Goal: Task Accomplishment & Management: Manage account settings

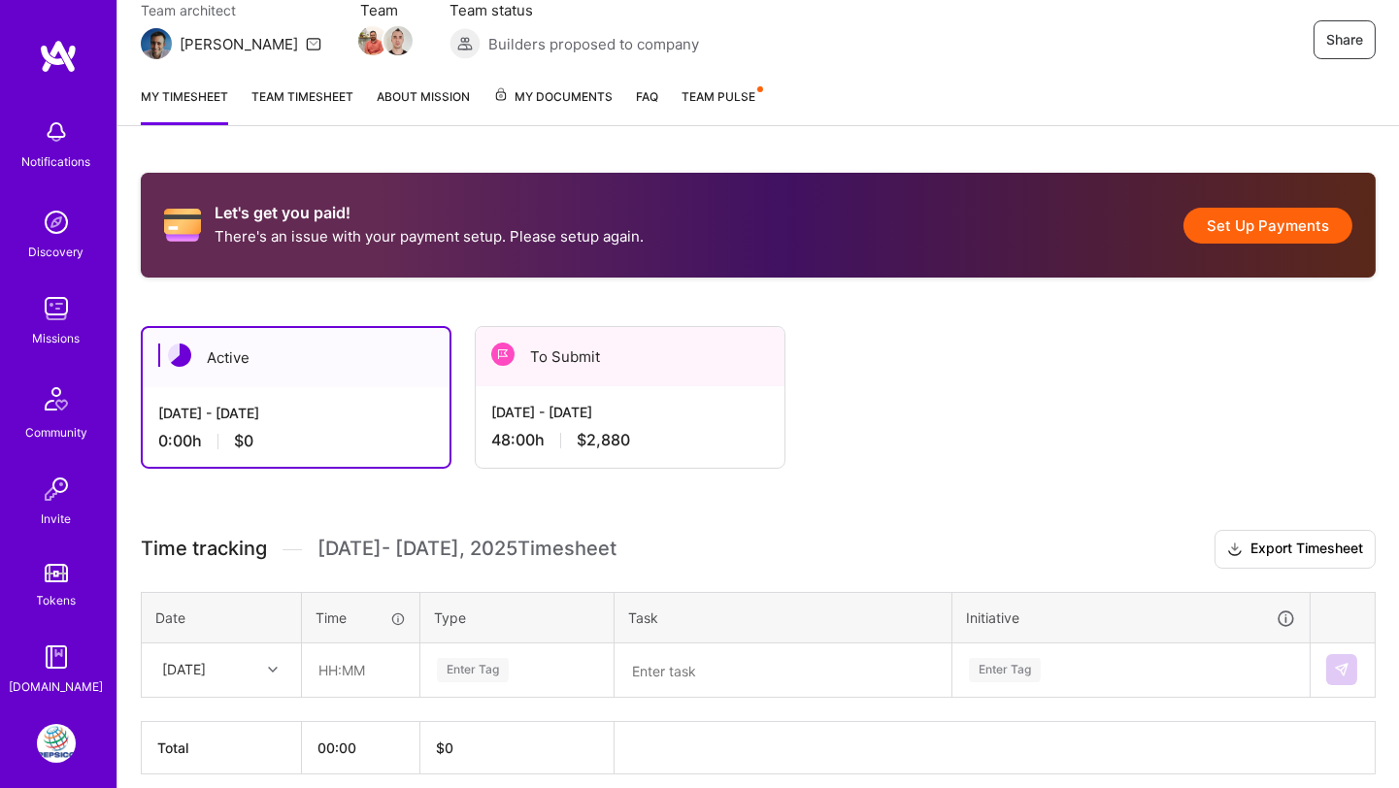
scroll to position [184, 0]
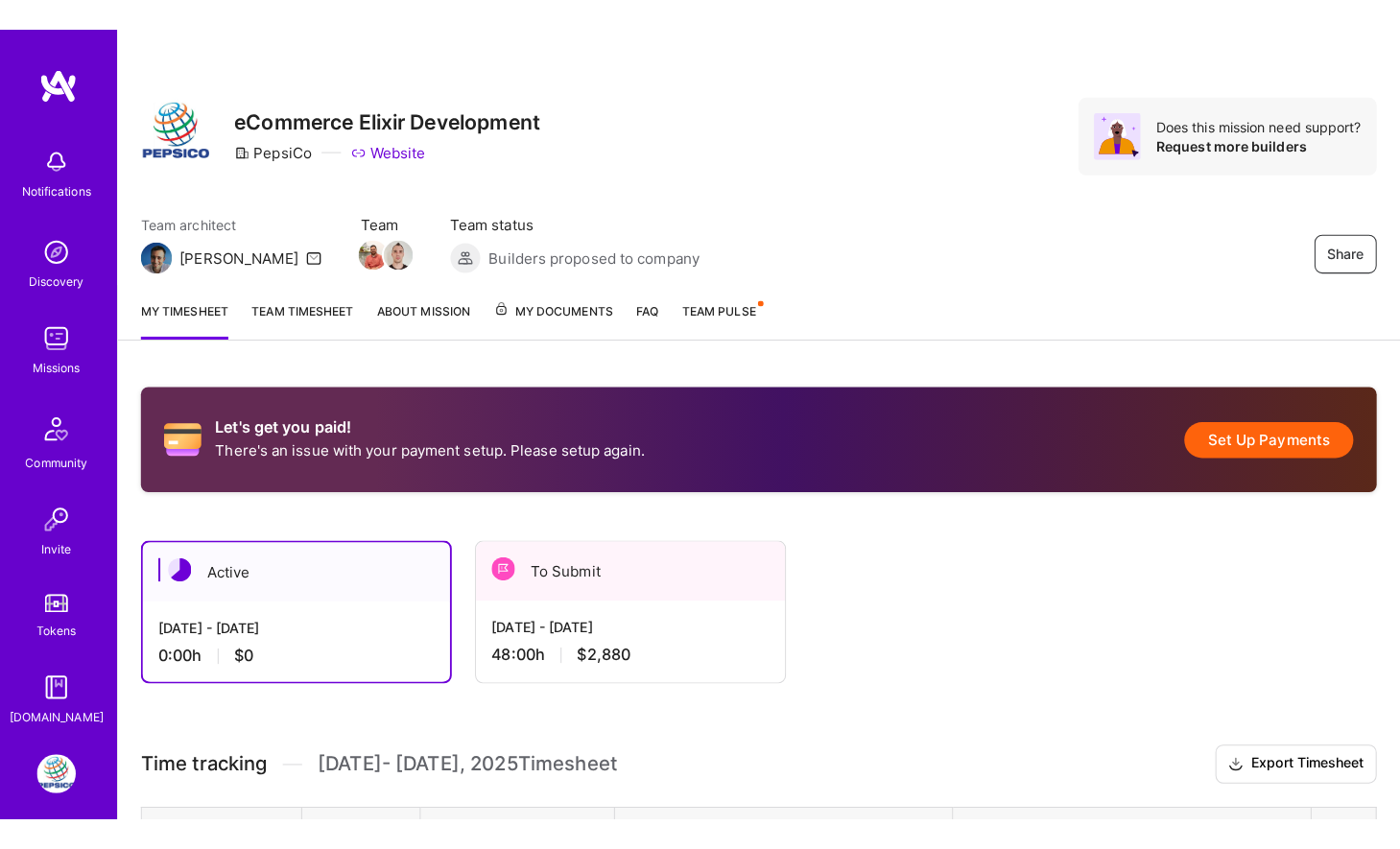
scroll to position [181, 0]
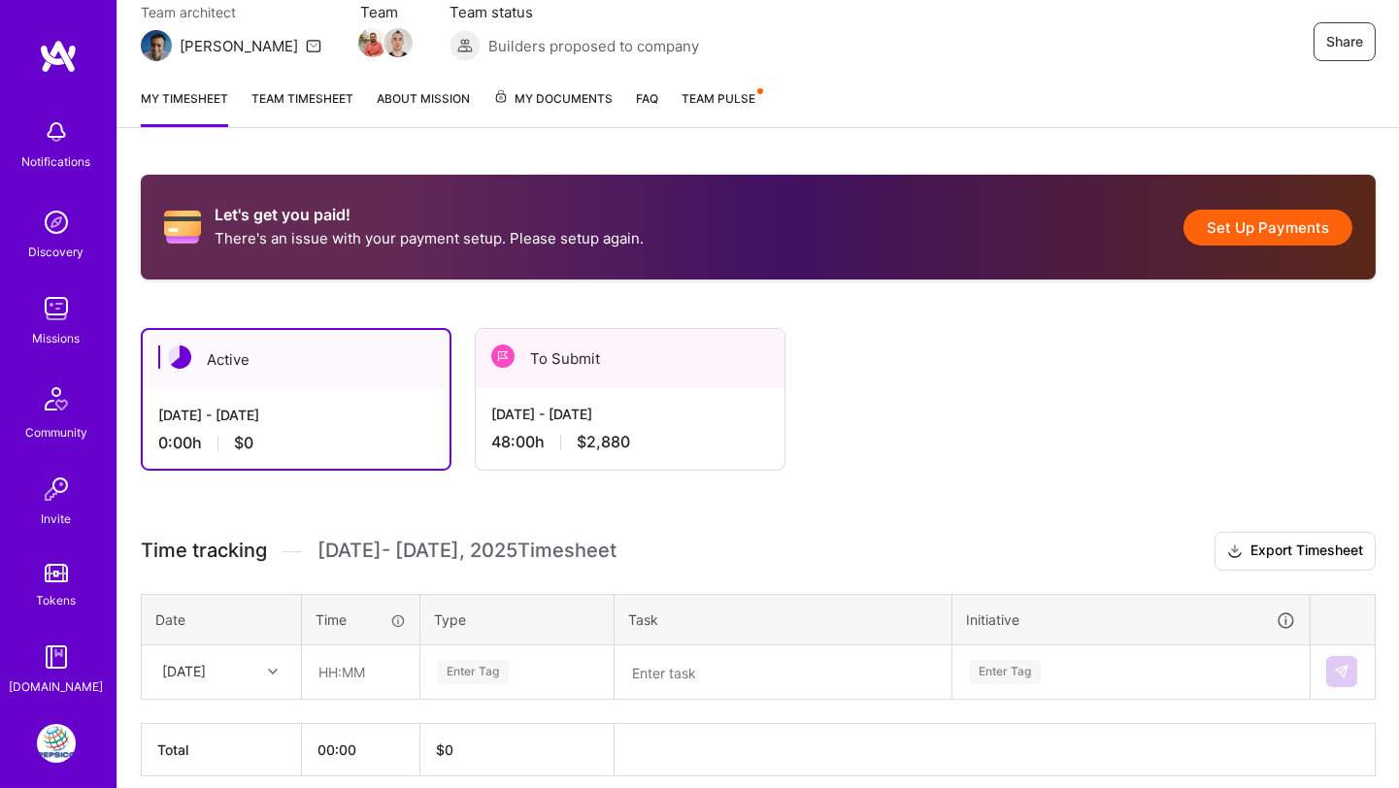
click at [1274, 242] on button "Set Up Payments" at bounding box center [1268, 228] width 169 height 36
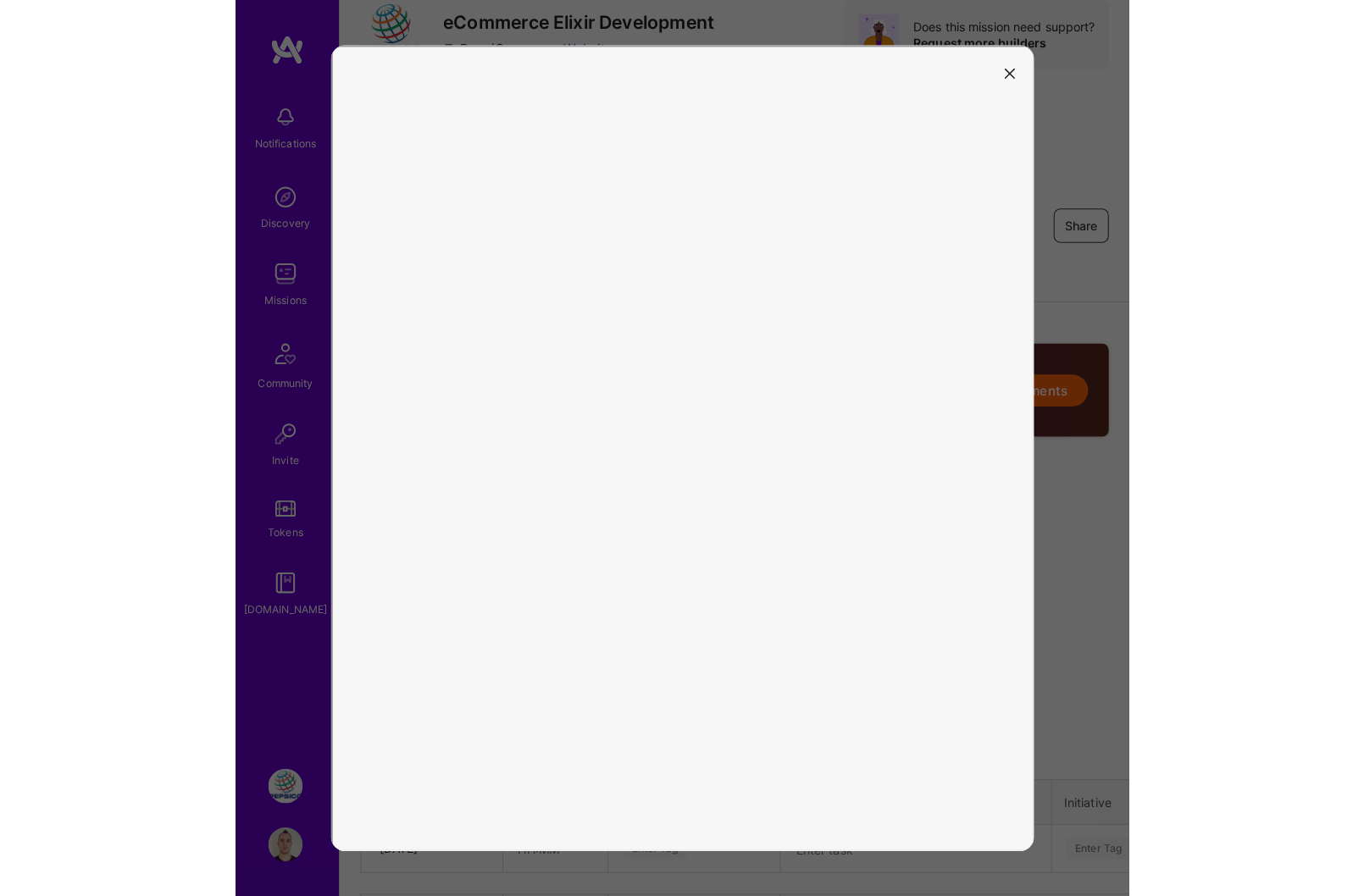
scroll to position [18, 0]
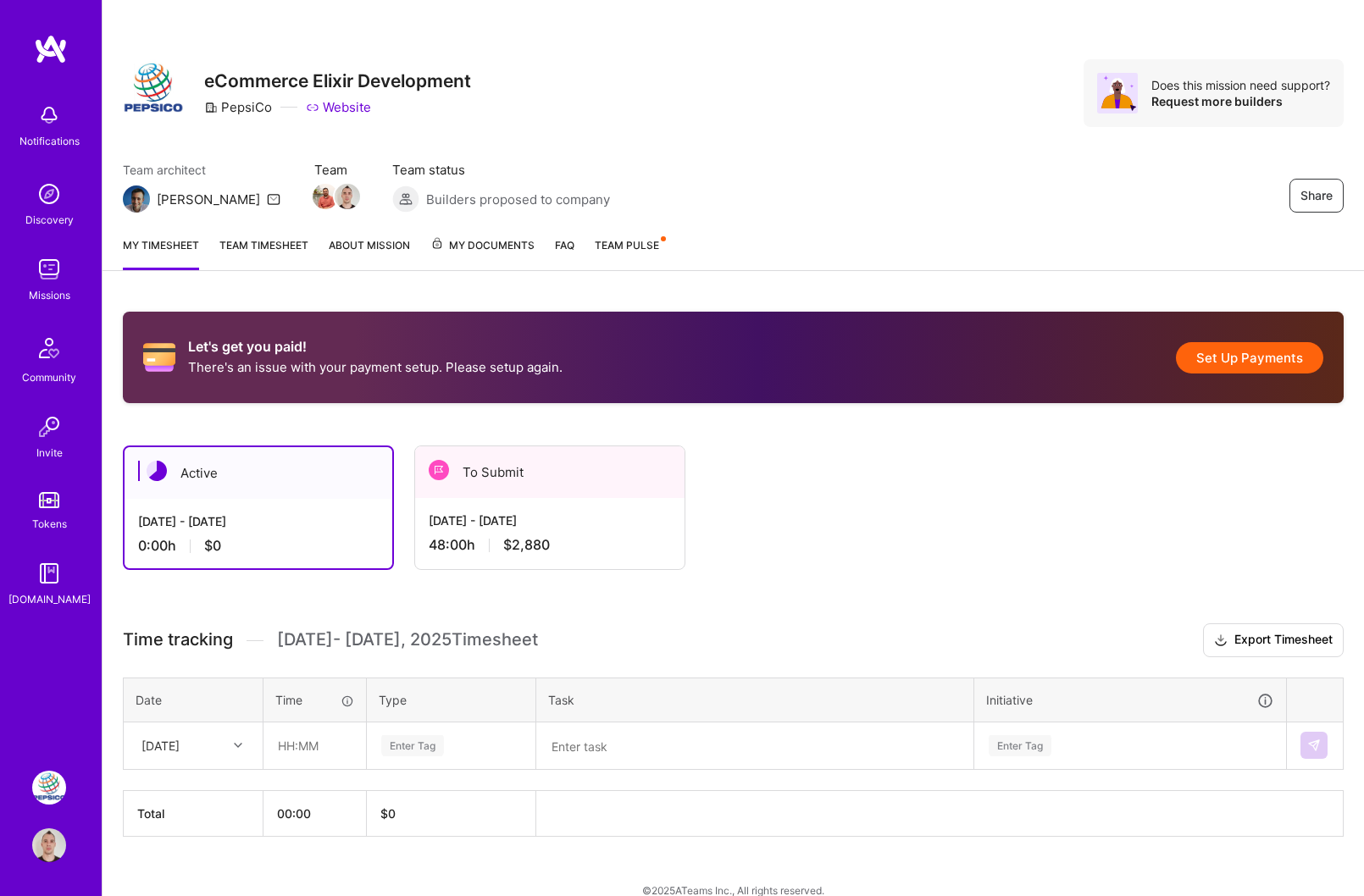
click at [1197, 348] on button "Set Up Payments" at bounding box center [1250, 358] width 147 height 31
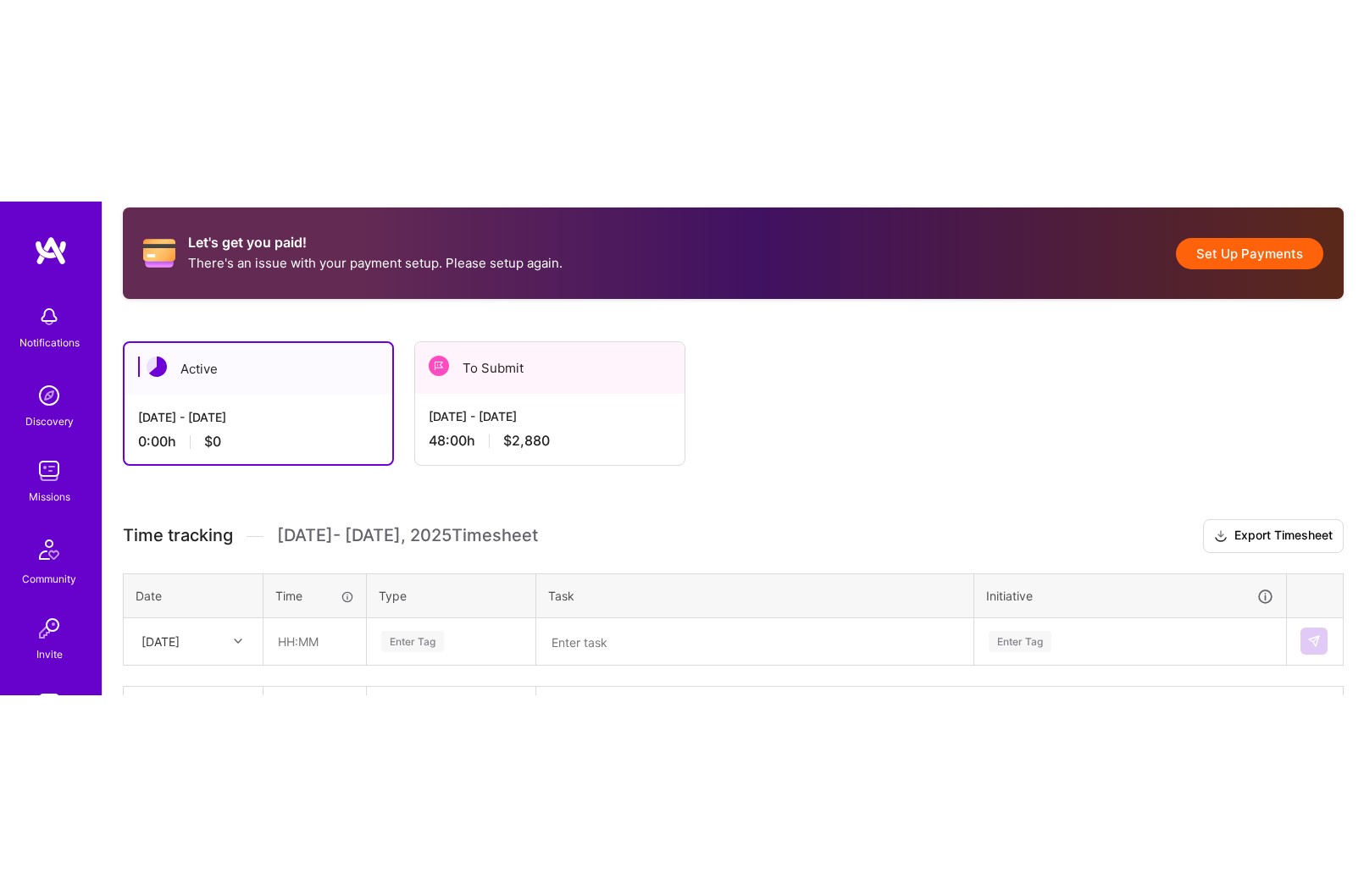
scroll to position [307, 0]
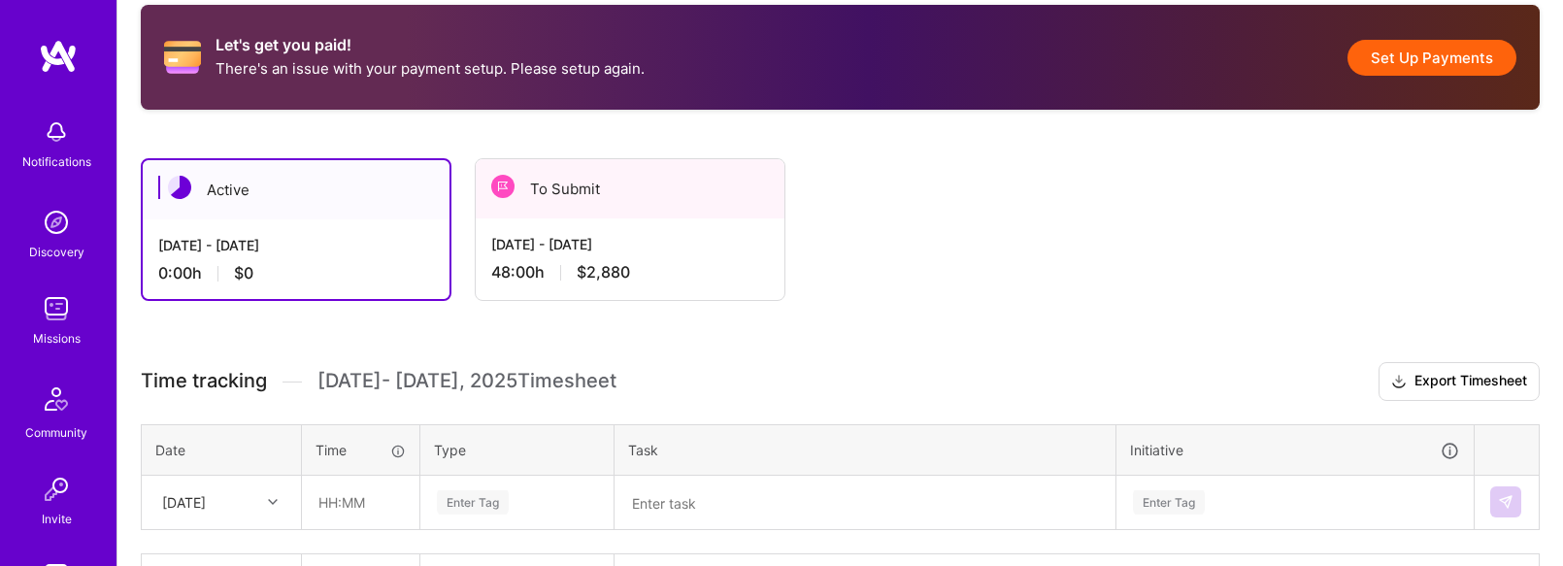
click at [721, 270] on div "48:00 h $2,880" at bounding box center [630, 272] width 278 height 20
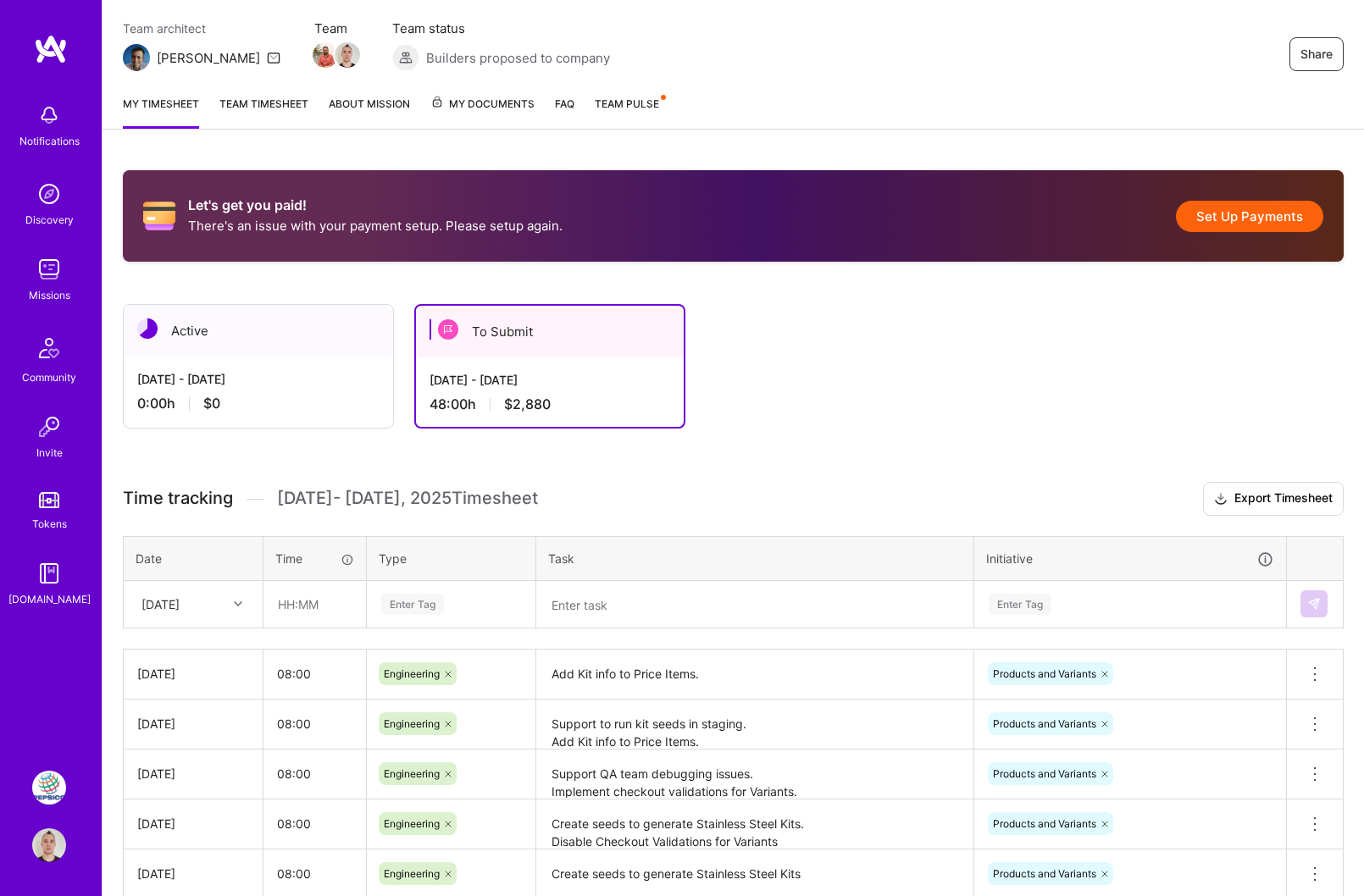
scroll to position [56, 0]
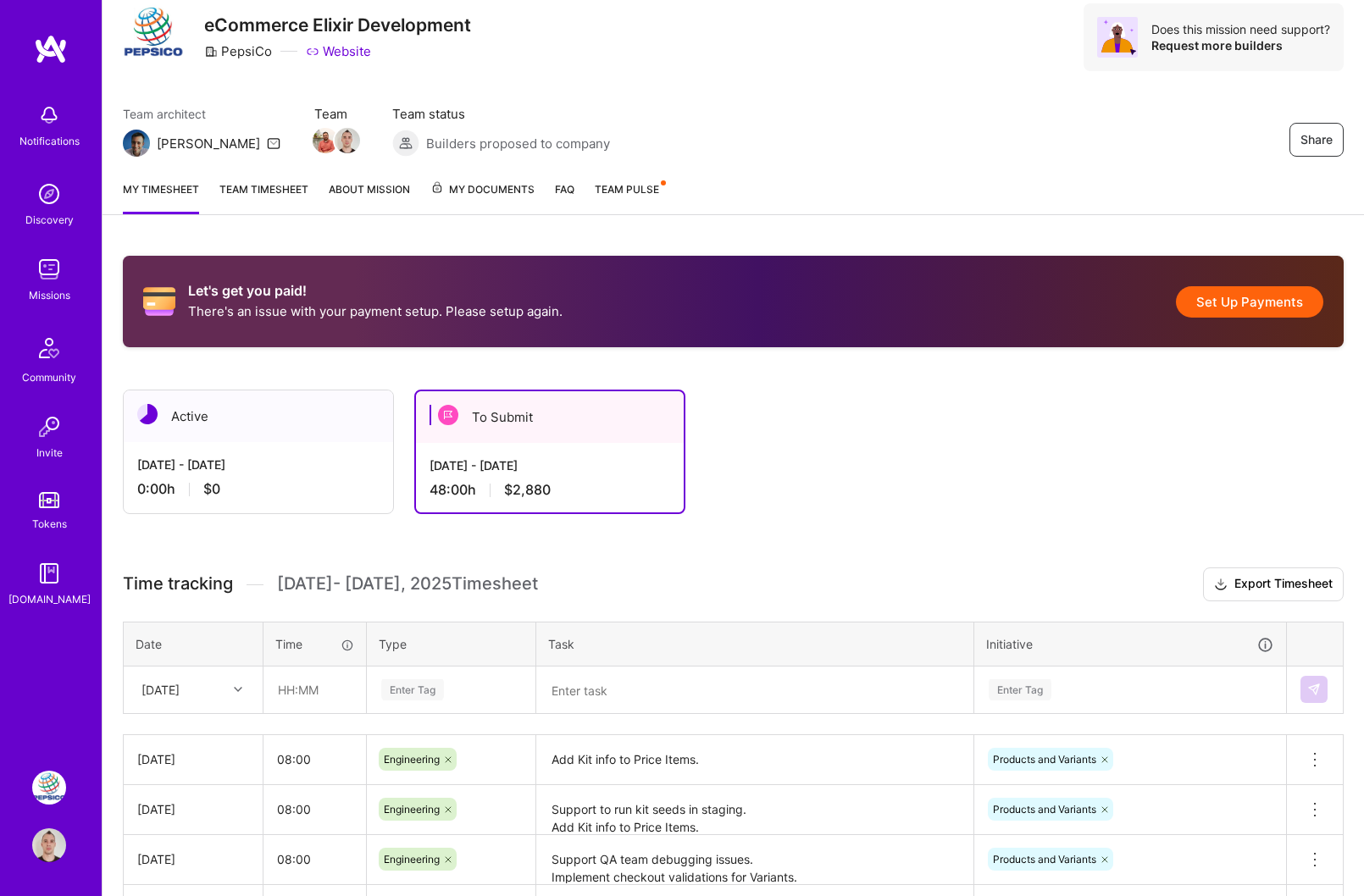
click at [545, 479] on div "Sep 1 - Sep 15, 2025 48:00 h $2,880" at bounding box center [550, 478] width 268 height 70
click at [518, 407] on div "To Submit" at bounding box center [550, 417] width 268 height 51
click at [510, 452] on div "Sep 1 - Sep 15, 2025 48:00 h $2,880" at bounding box center [550, 478] width 268 height 70
click at [608, 453] on div "Sep 1 - Sep 15, 2025 48:00 h $2,880" at bounding box center [550, 478] width 268 height 70
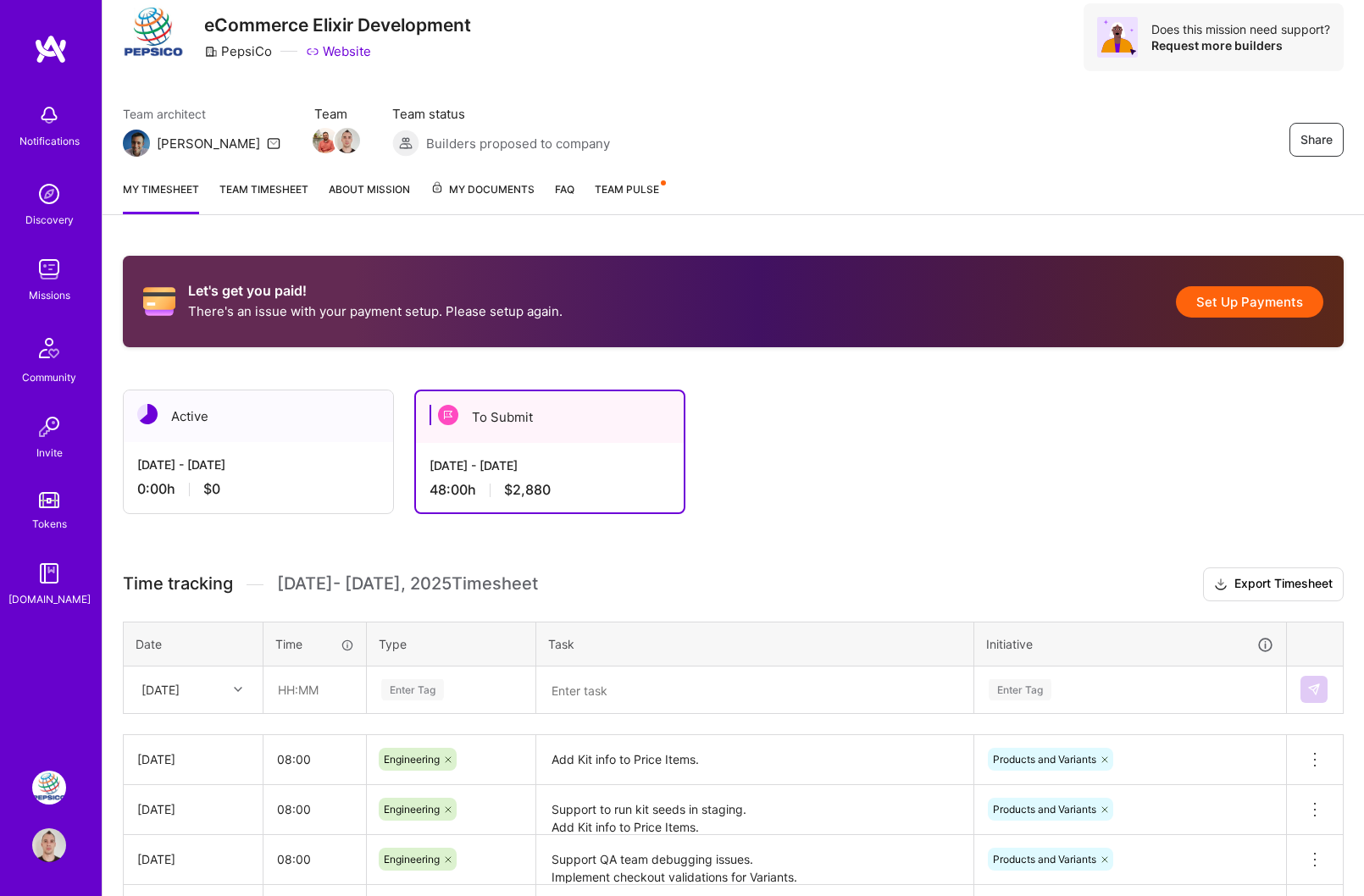
click at [67, 122] on div "Notifications" at bounding box center [49, 124] width 105 height 58
click at [59, 209] on img at bounding box center [49, 194] width 34 height 34
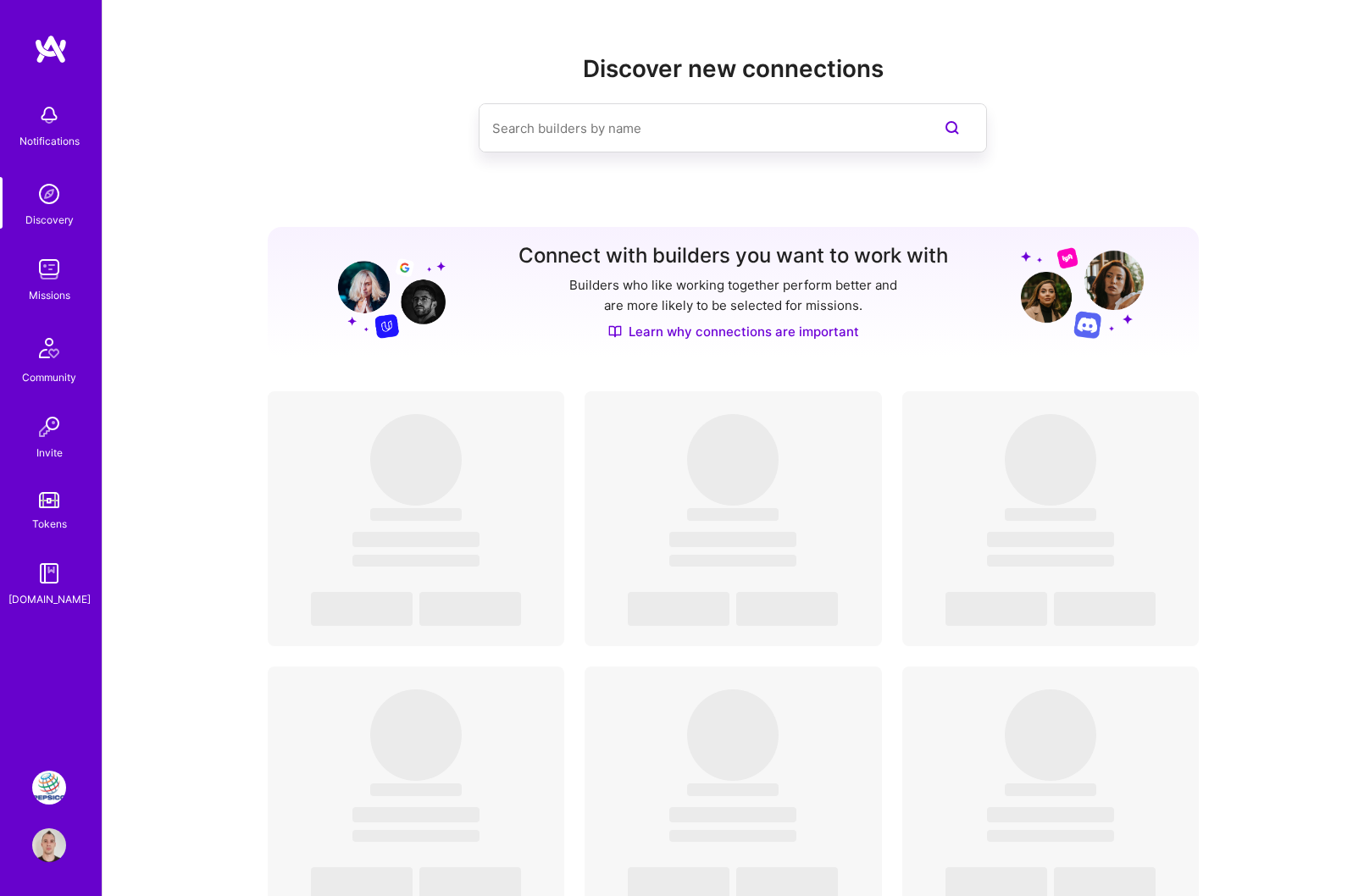
click at [66, 493] on link "Profile" at bounding box center [49, 845] width 43 height 34
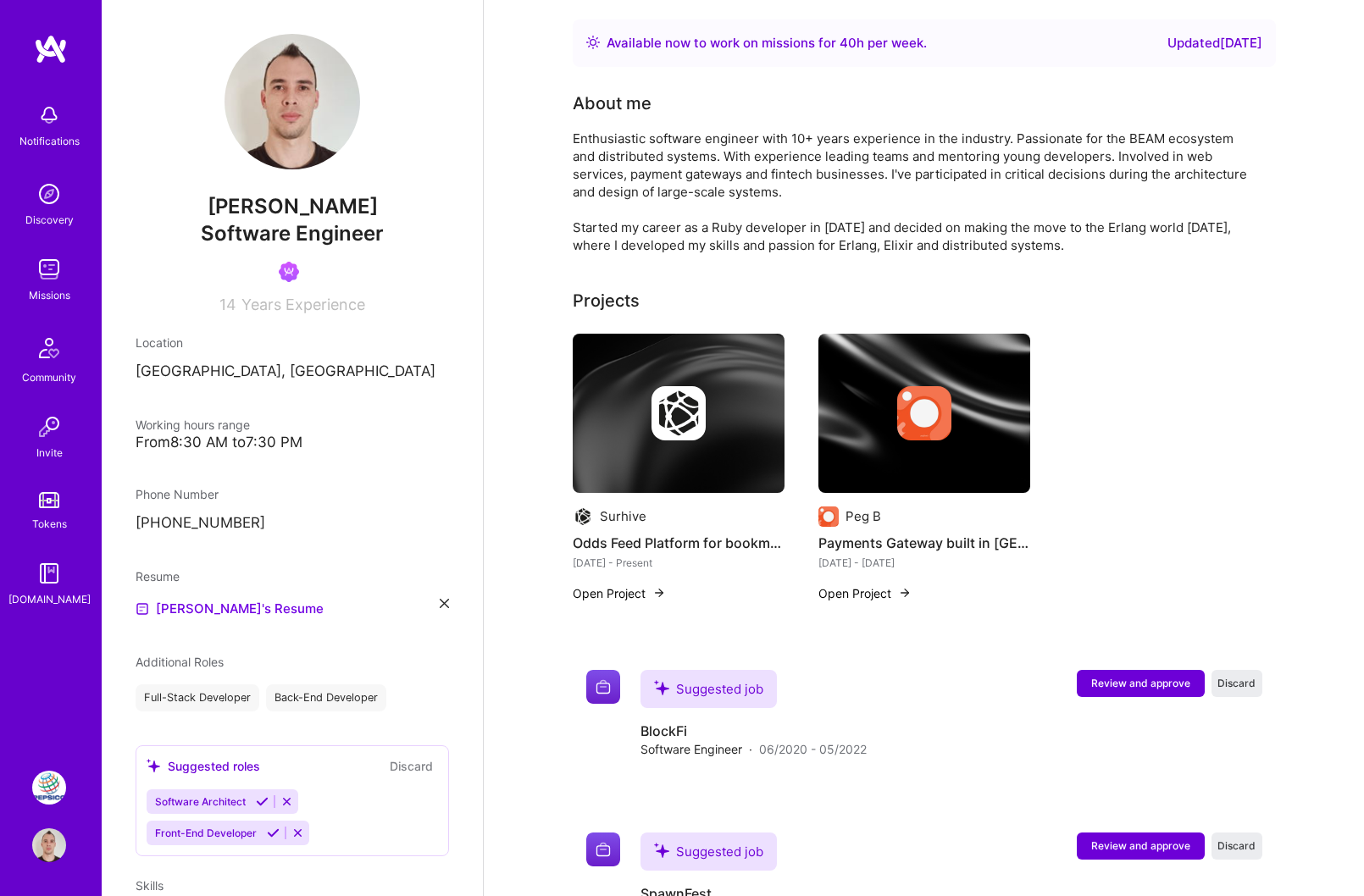
scroll to position [366, 0]
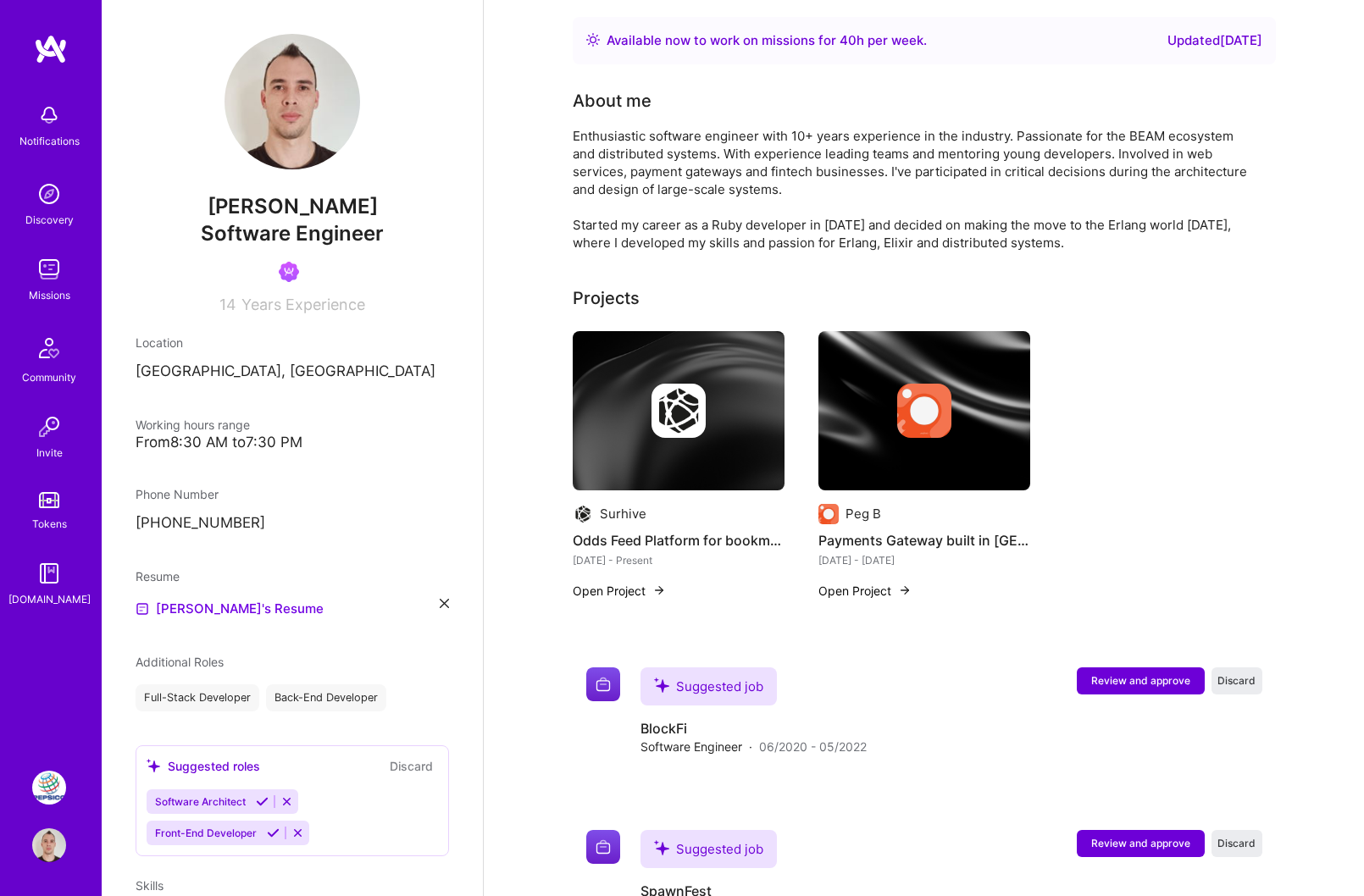
click at [58, 493] on img at bounding box center [49, 788] width 34 height 34
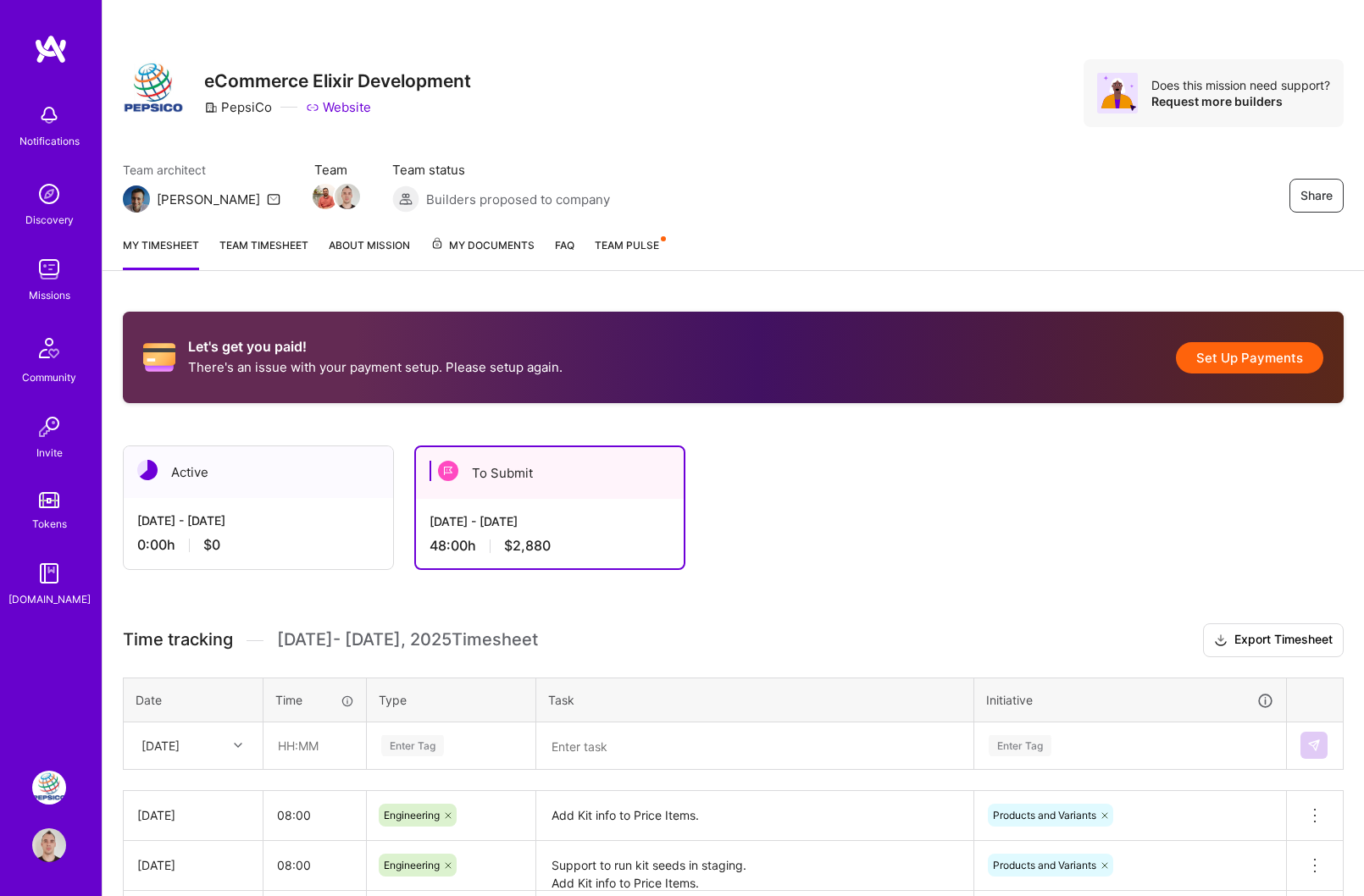
click at [346, 493] on div "Sep 16 - Sep 30, 2025 0:00 h $0" at bounding box center [258, 533] width 270 height 70
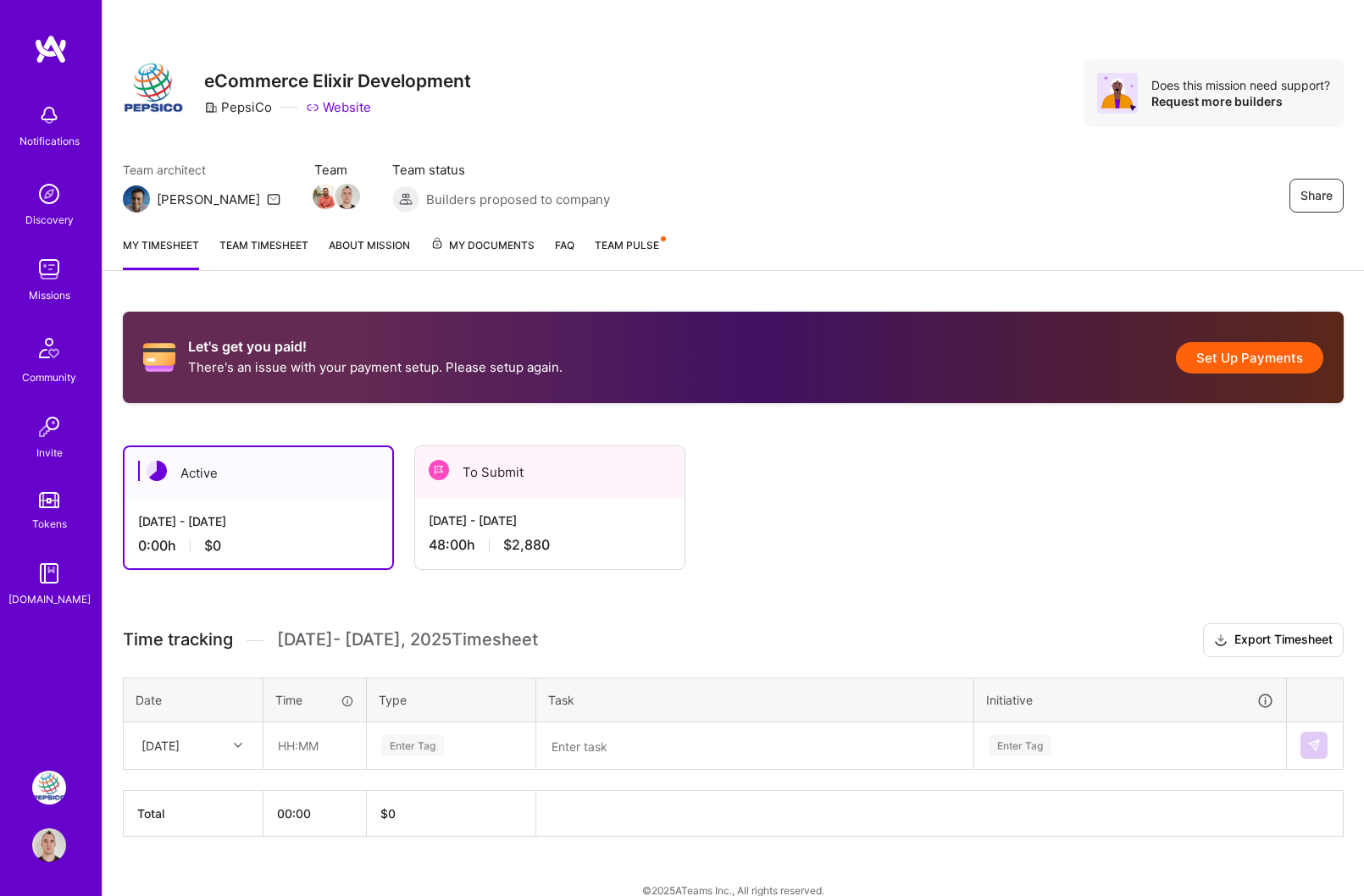
click at [568, 493] on div "To Submit" at bounding box center [550, 472] width 270 height 51
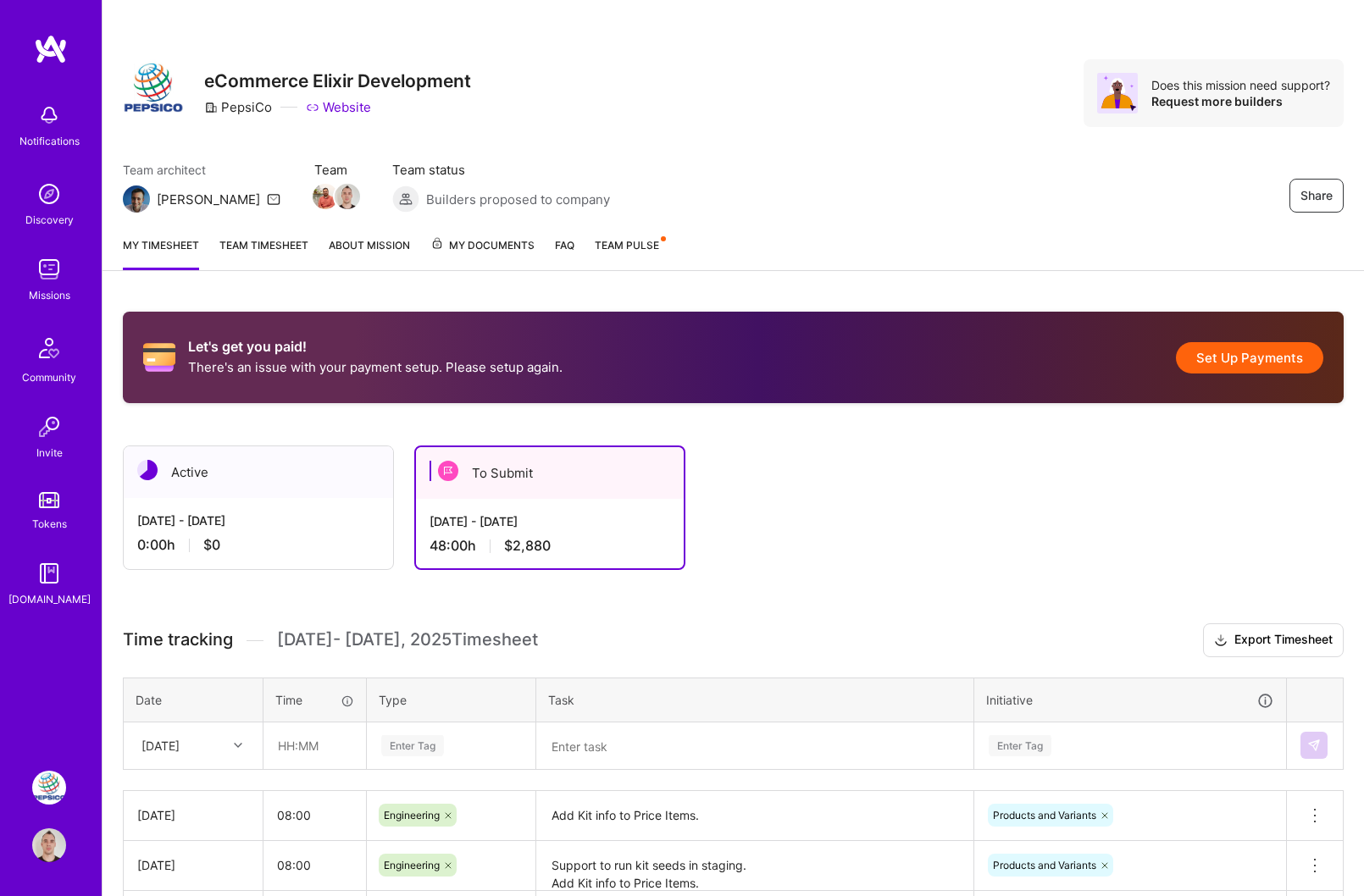
click at [1227, 364] on button "Set Up Payments" at bounding box center [1250, 358] width 147 height 31
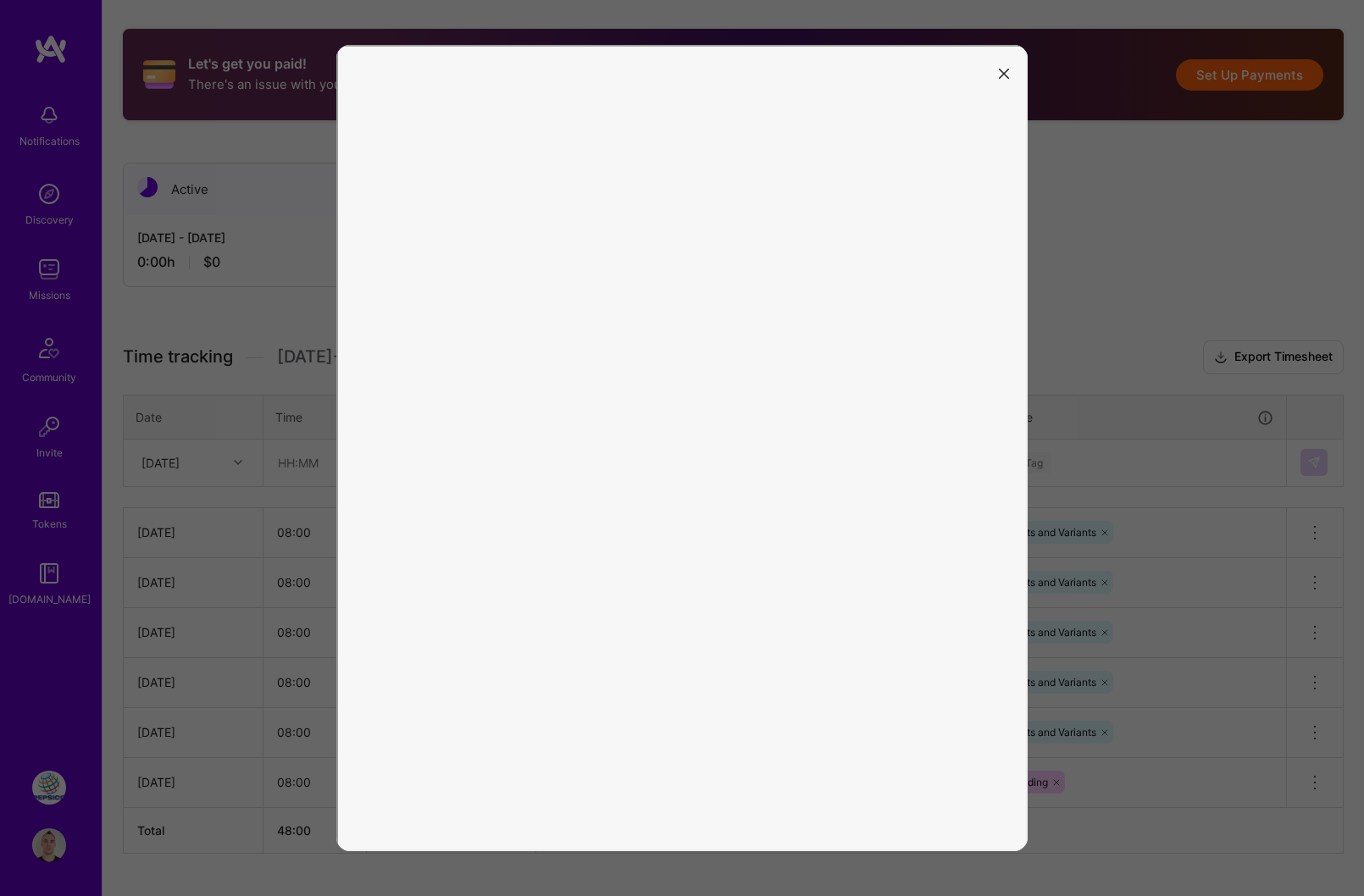
scroll to position [316, 0]
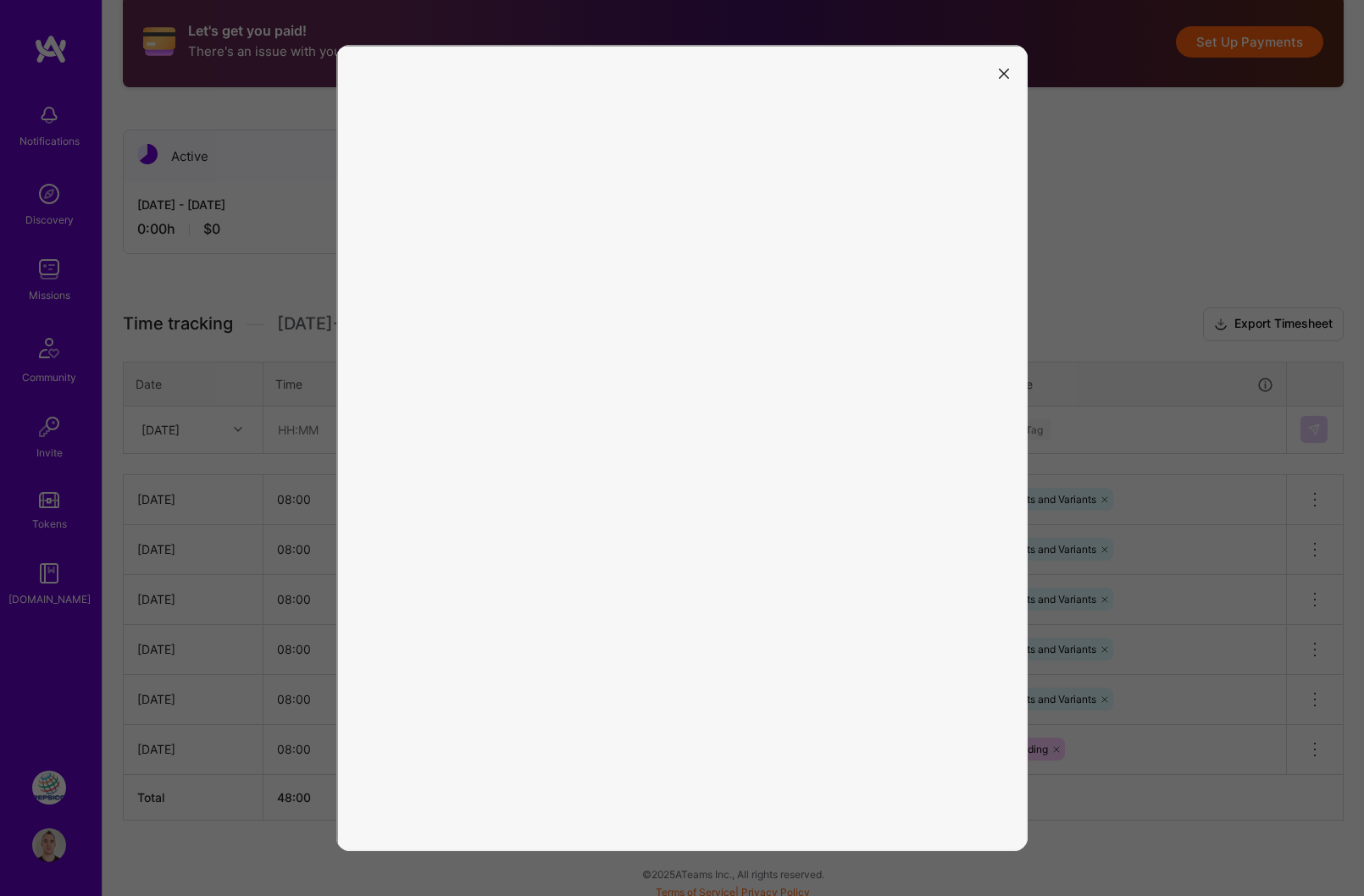
click at [1001, 76] on icon "modal" at bounding box center [1004, 74] width 10 height 10
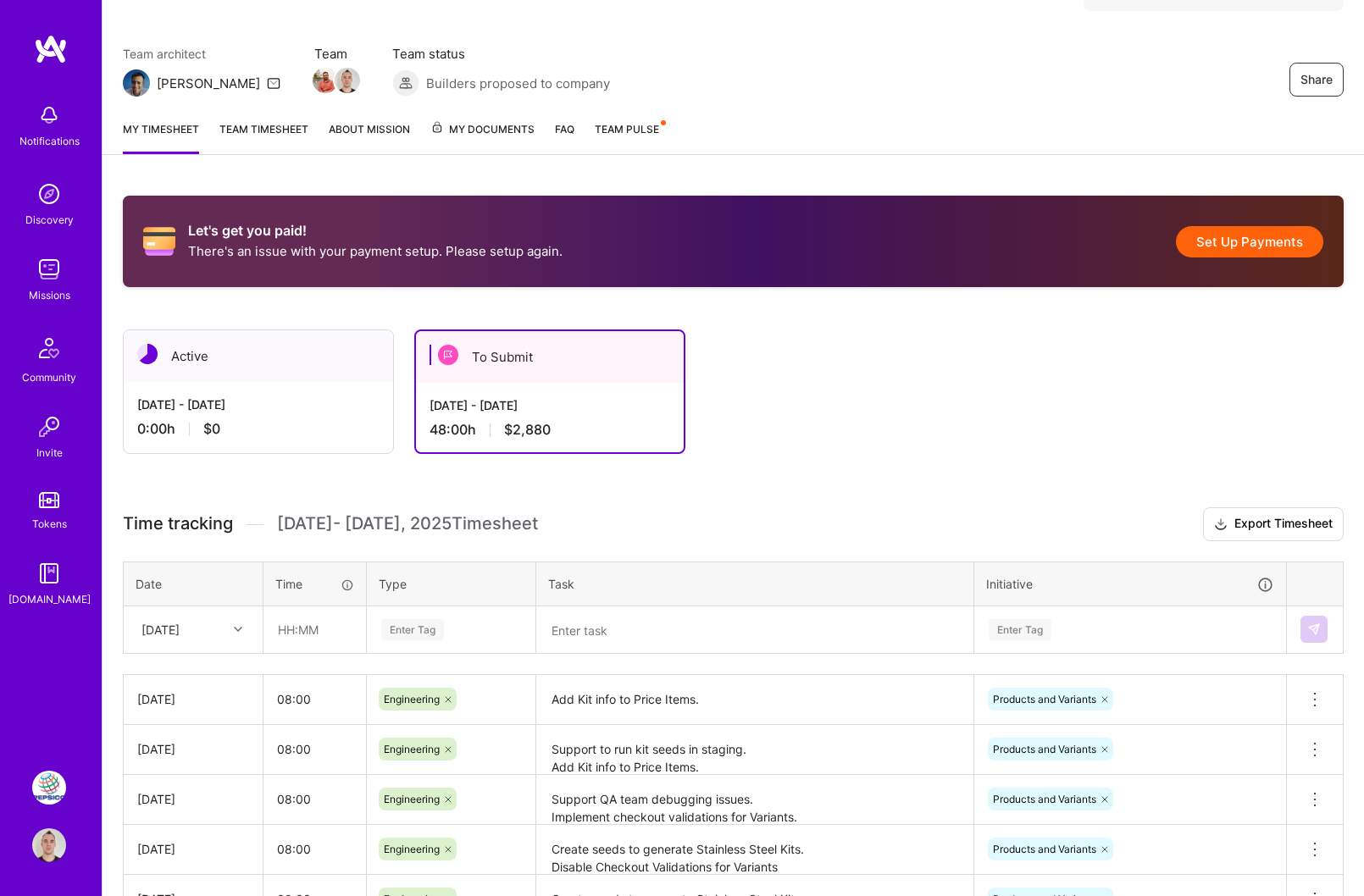
scroll to position [0, 0]
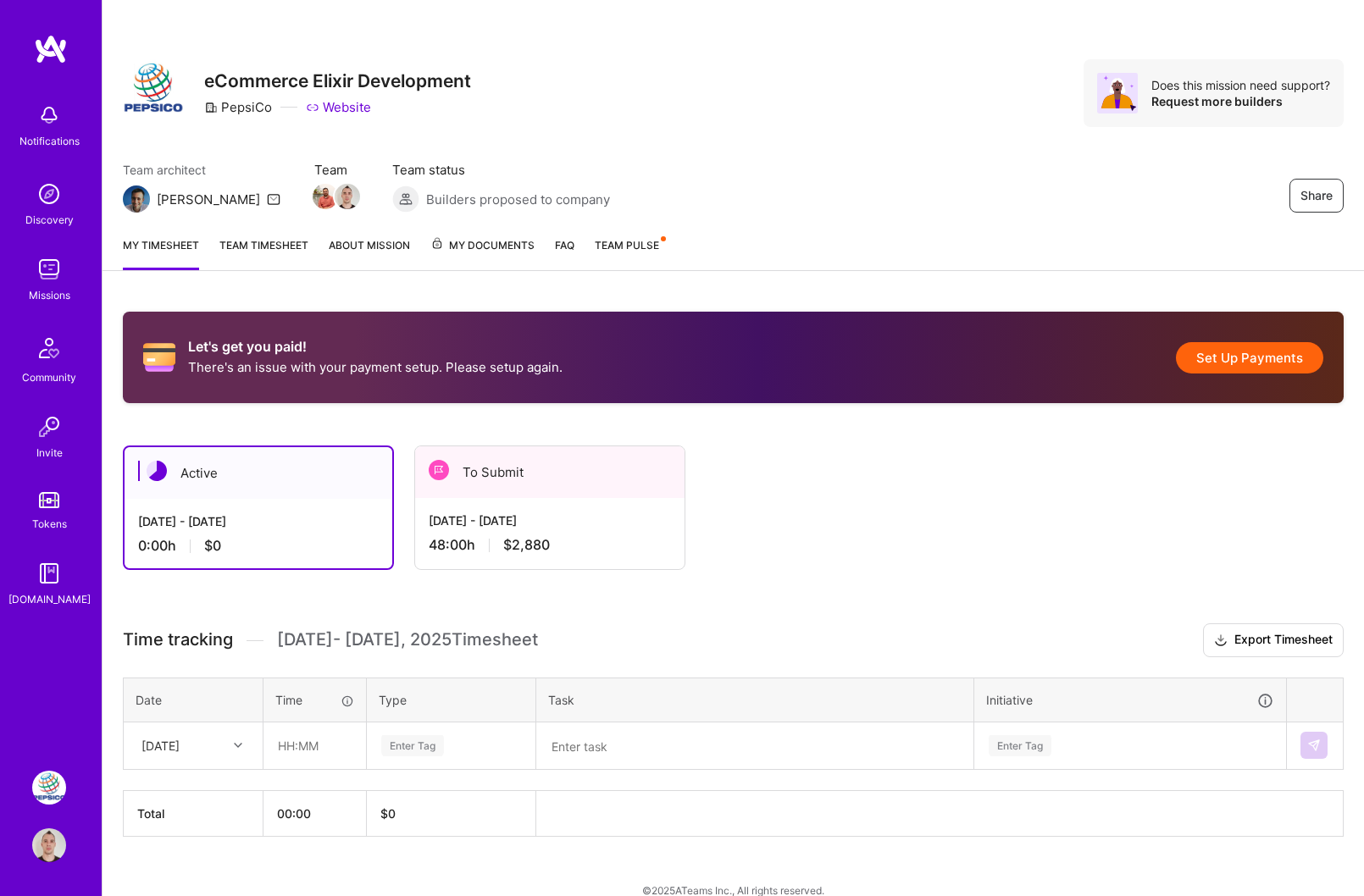
click at [652, 482] on div "To Submit" at bounding box center [550, 472] width 270 height 51
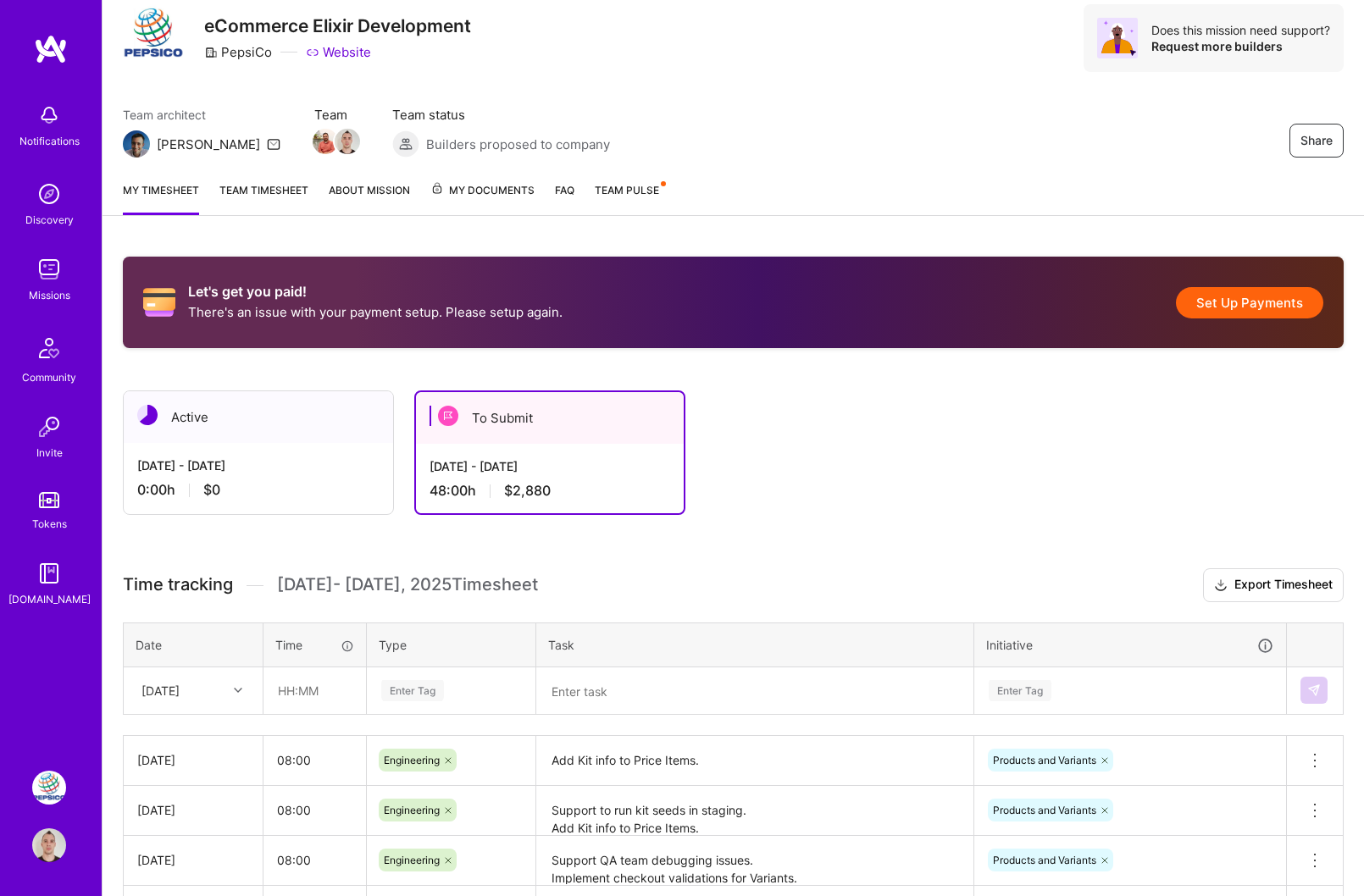
scroll to position [58, 0]
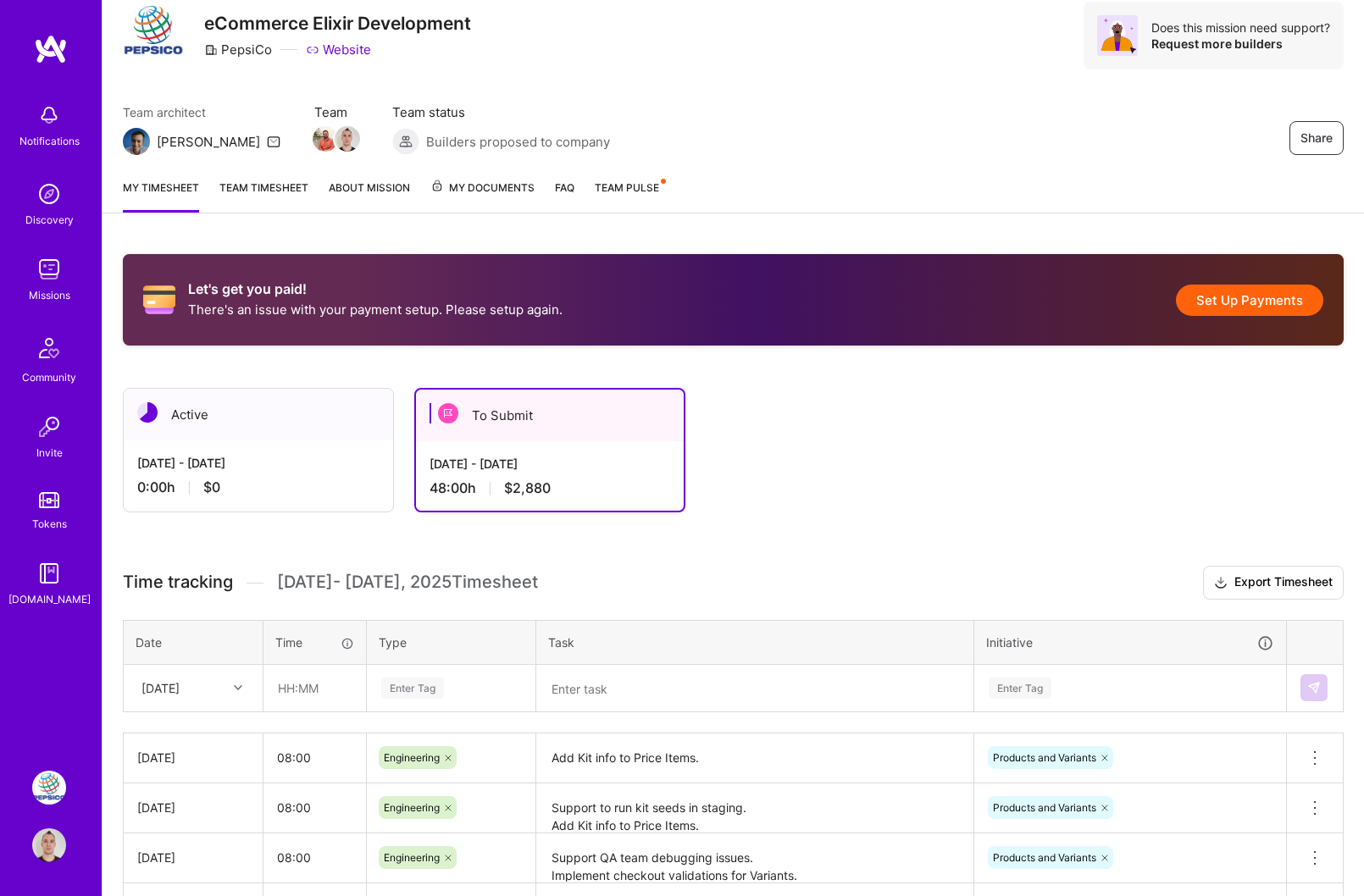
click at [257, 445] on div "Sep 16 - Sep 30, 2025 0:00 h $0" at bounding box center [258, 475] width 270 height 70
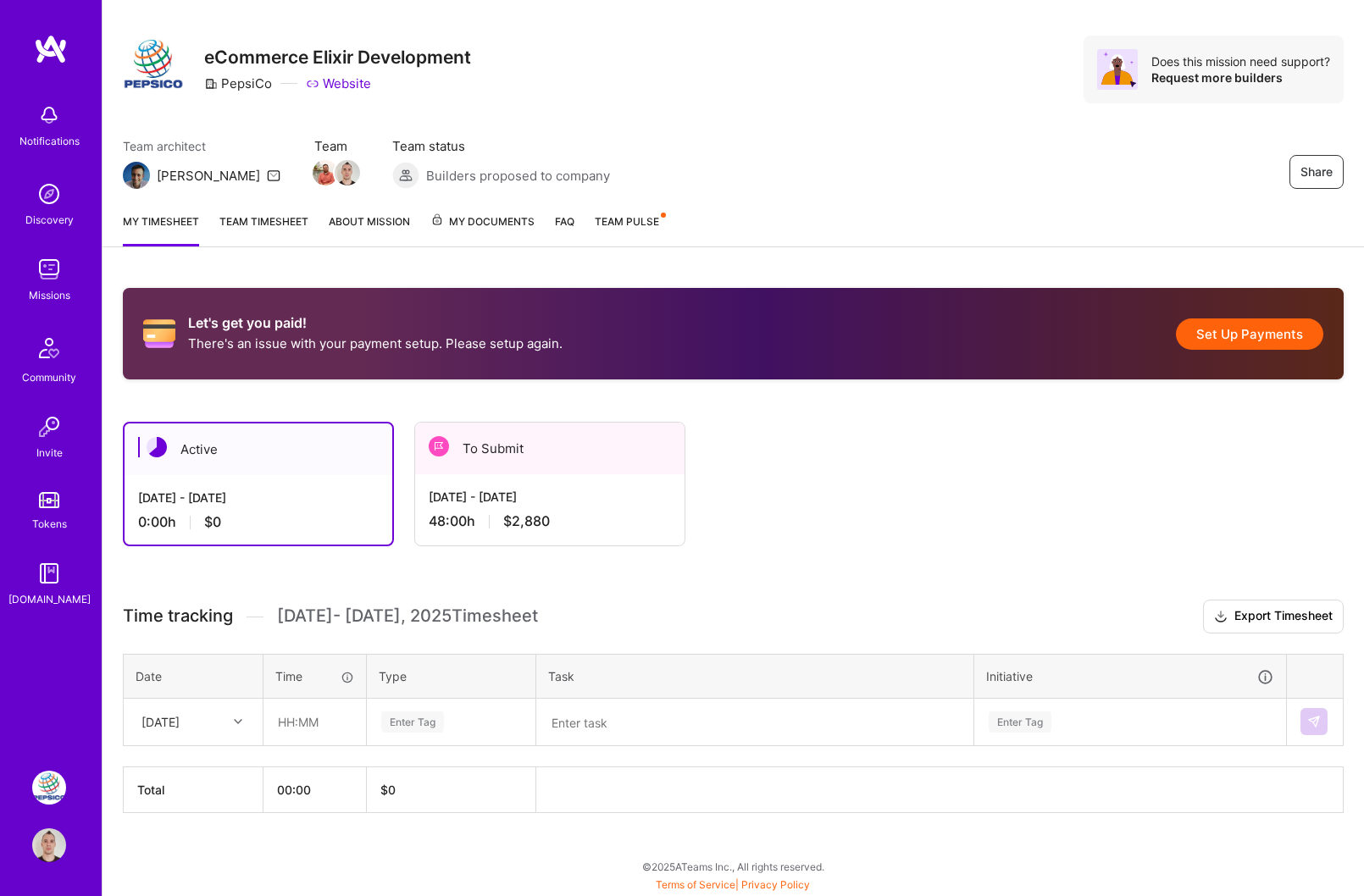
scroll to position [18, 0]
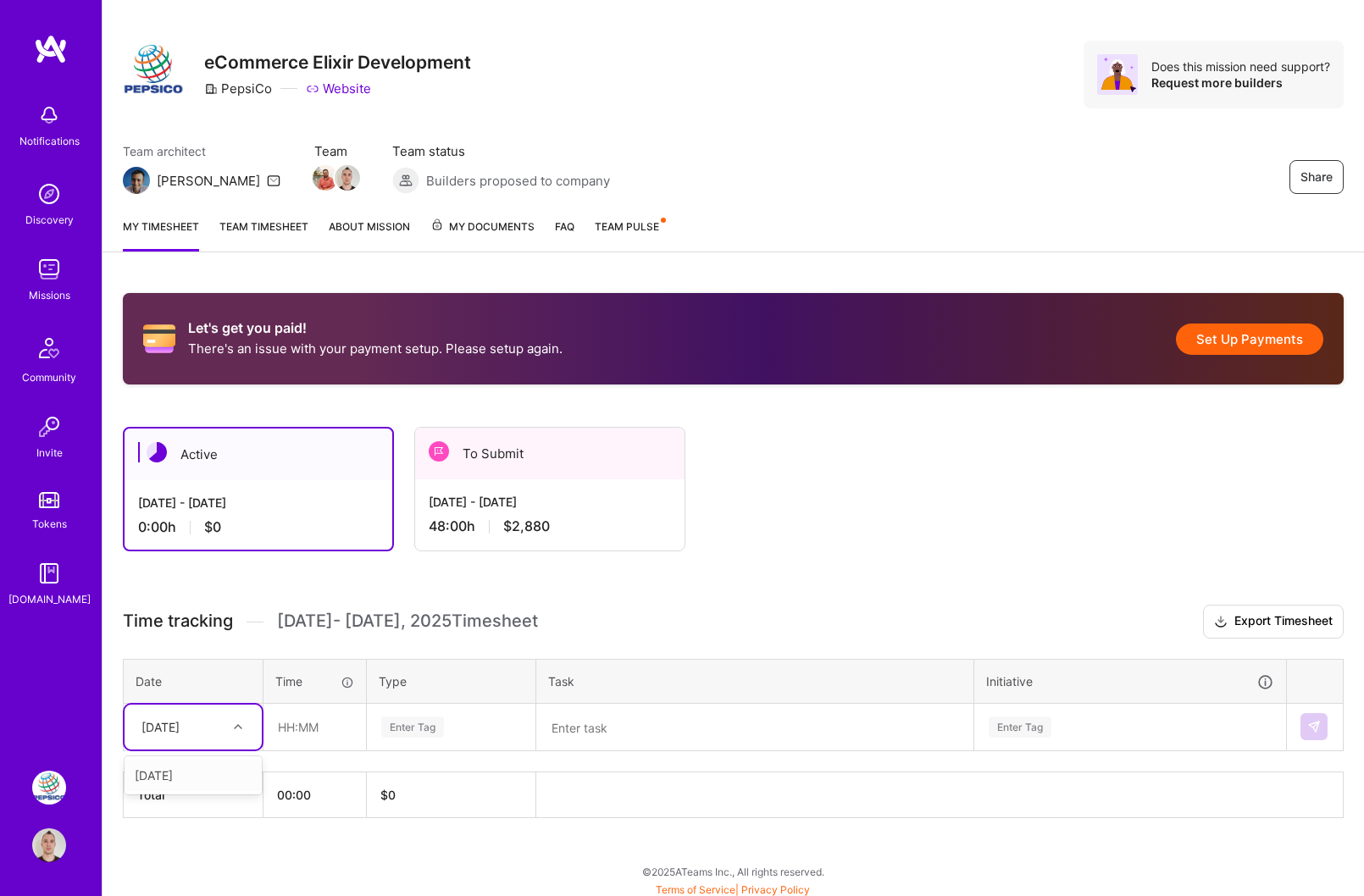
click at [217, 736] on div "Wed, Sep 17" at bounding box center [180, 728] width 94 height 28
click at [208, 769] on div "Tue, Sep 16" at bounding box center [193, 776] width 137 height 31
click at [308, 724] on input "text" at bounding box center [315, 727] width 101 height 44
type input "08:00"
click at [427, 730] on div "Enter Tag" at bounding box center [413, 727] width 63 height 26
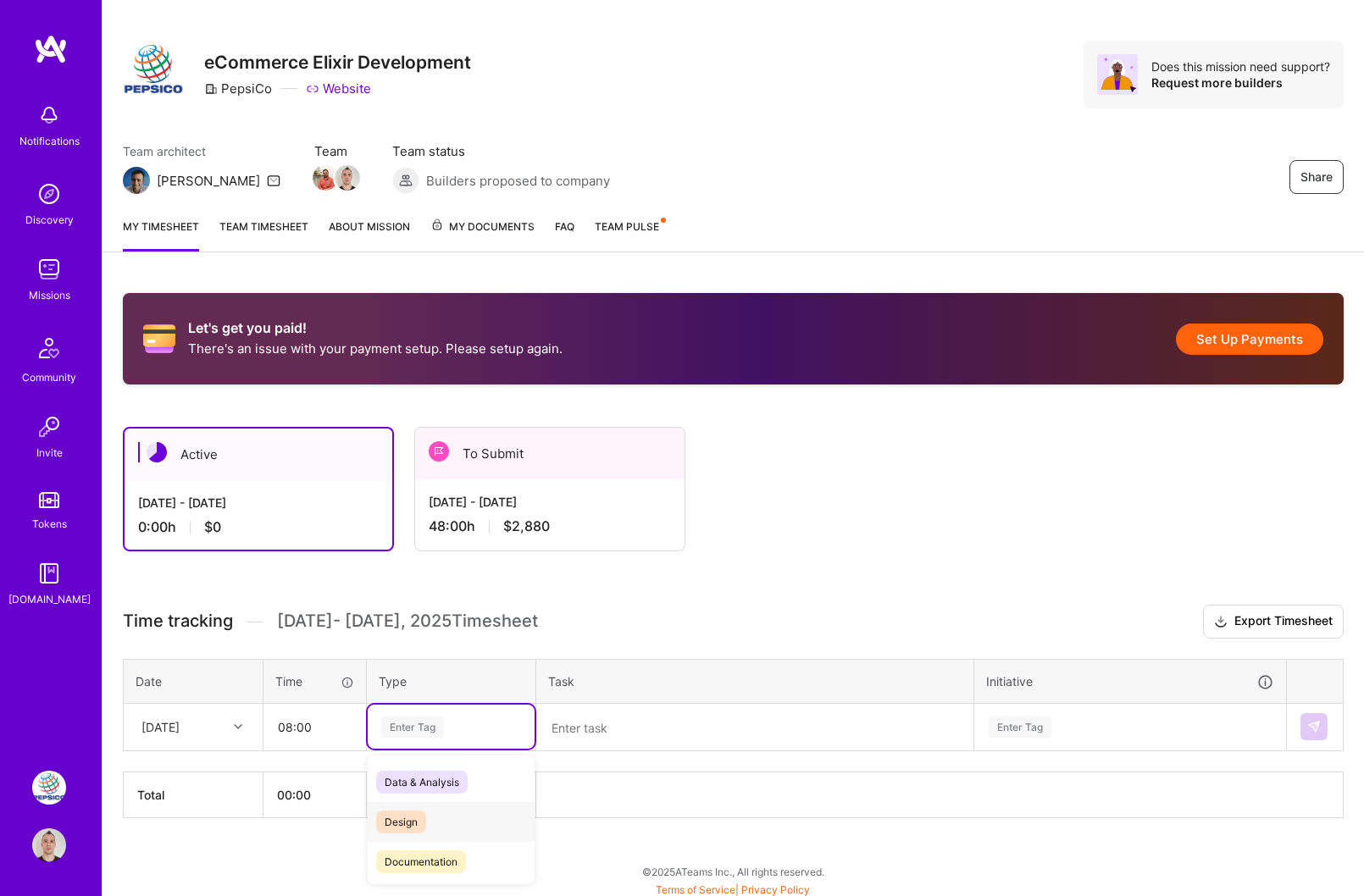
scroll to position [102, 0]
click at [432, 804] on span "Engineering" at bounding box center [412, 799] width 72 height 23
click at [592, 728] on textarea at bounding box center [755, 728] width 434 height 44
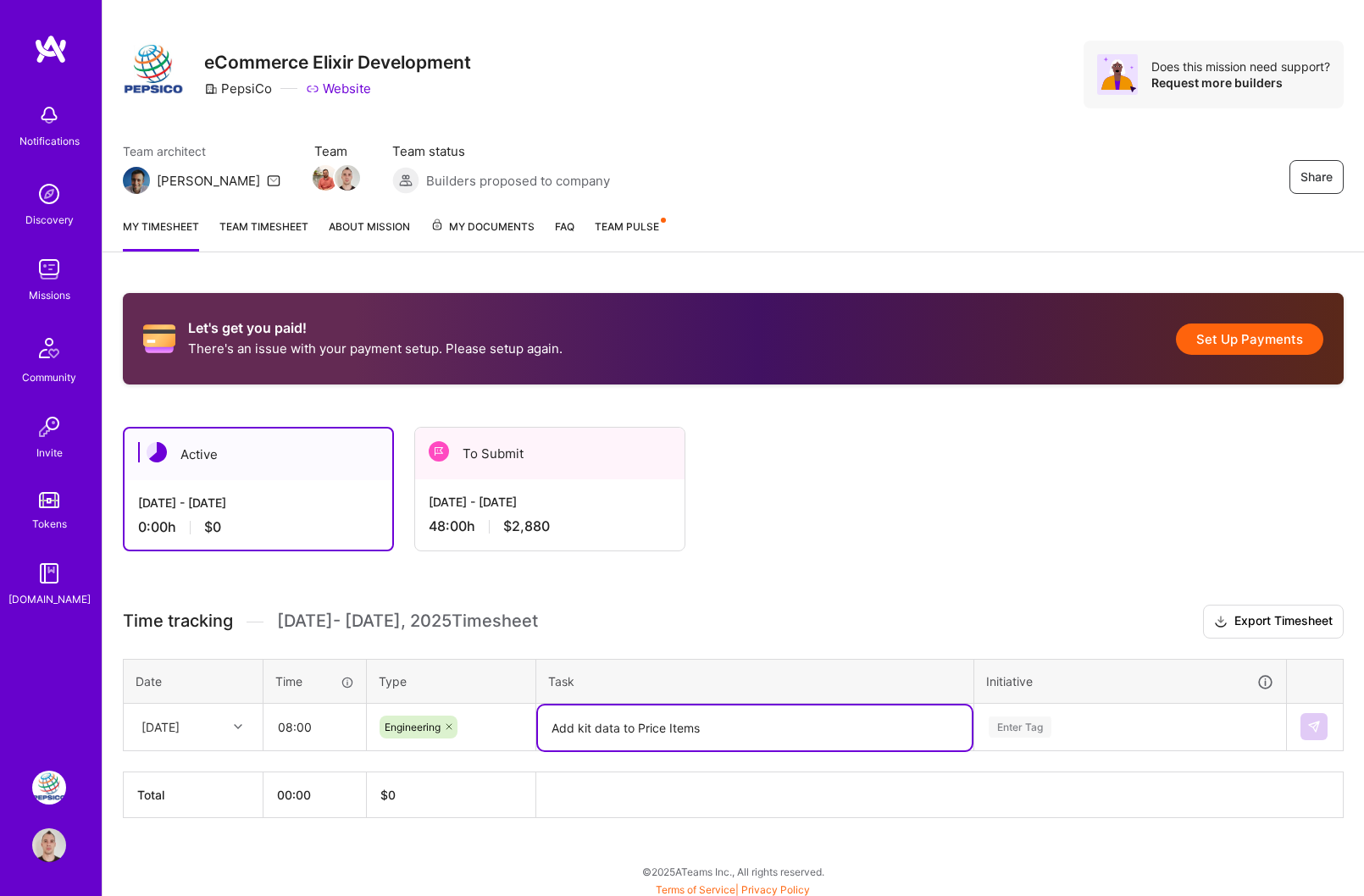
type textarea "Add kit data to Price Items"
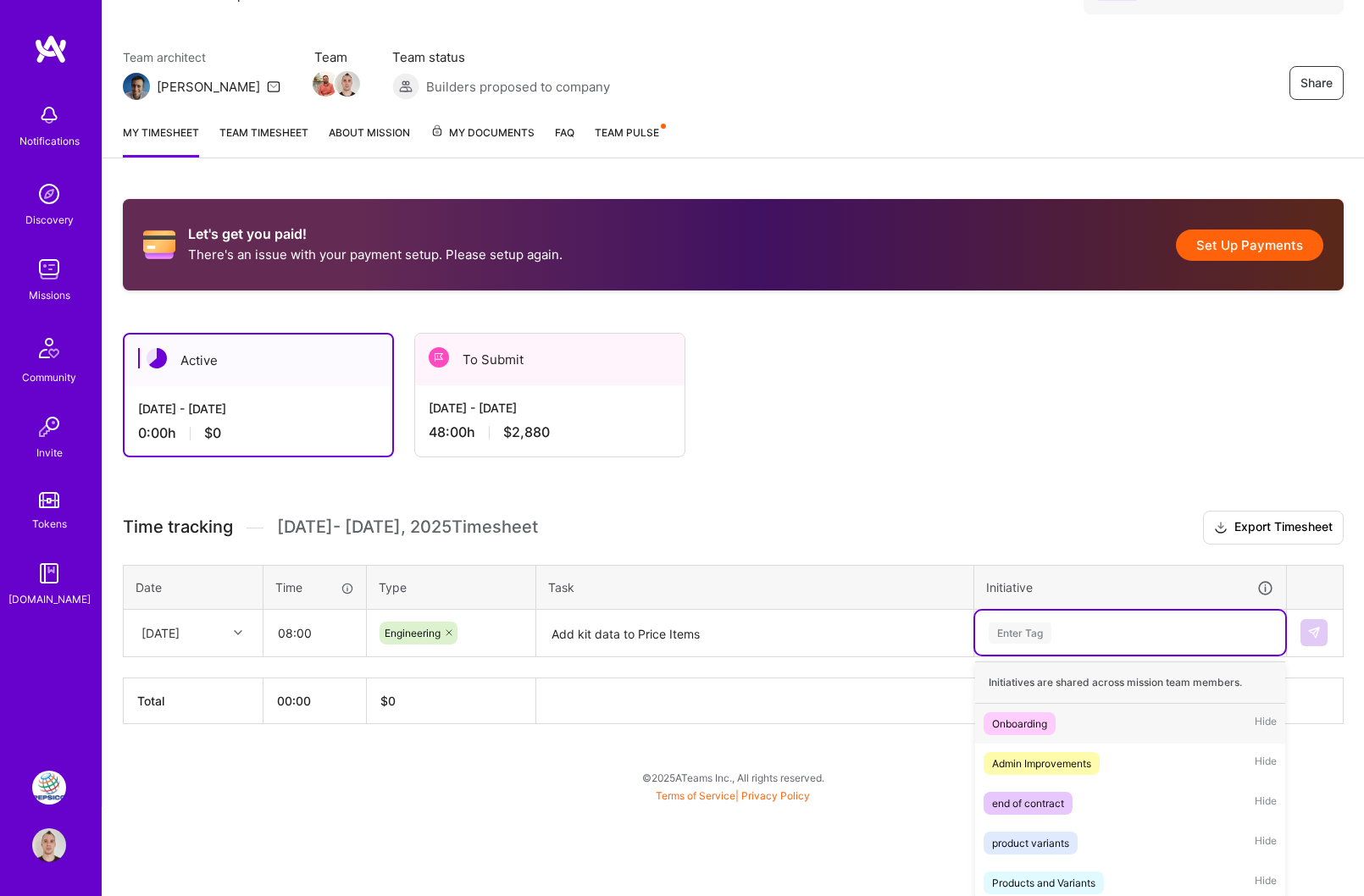
scroll to position [115, 0]
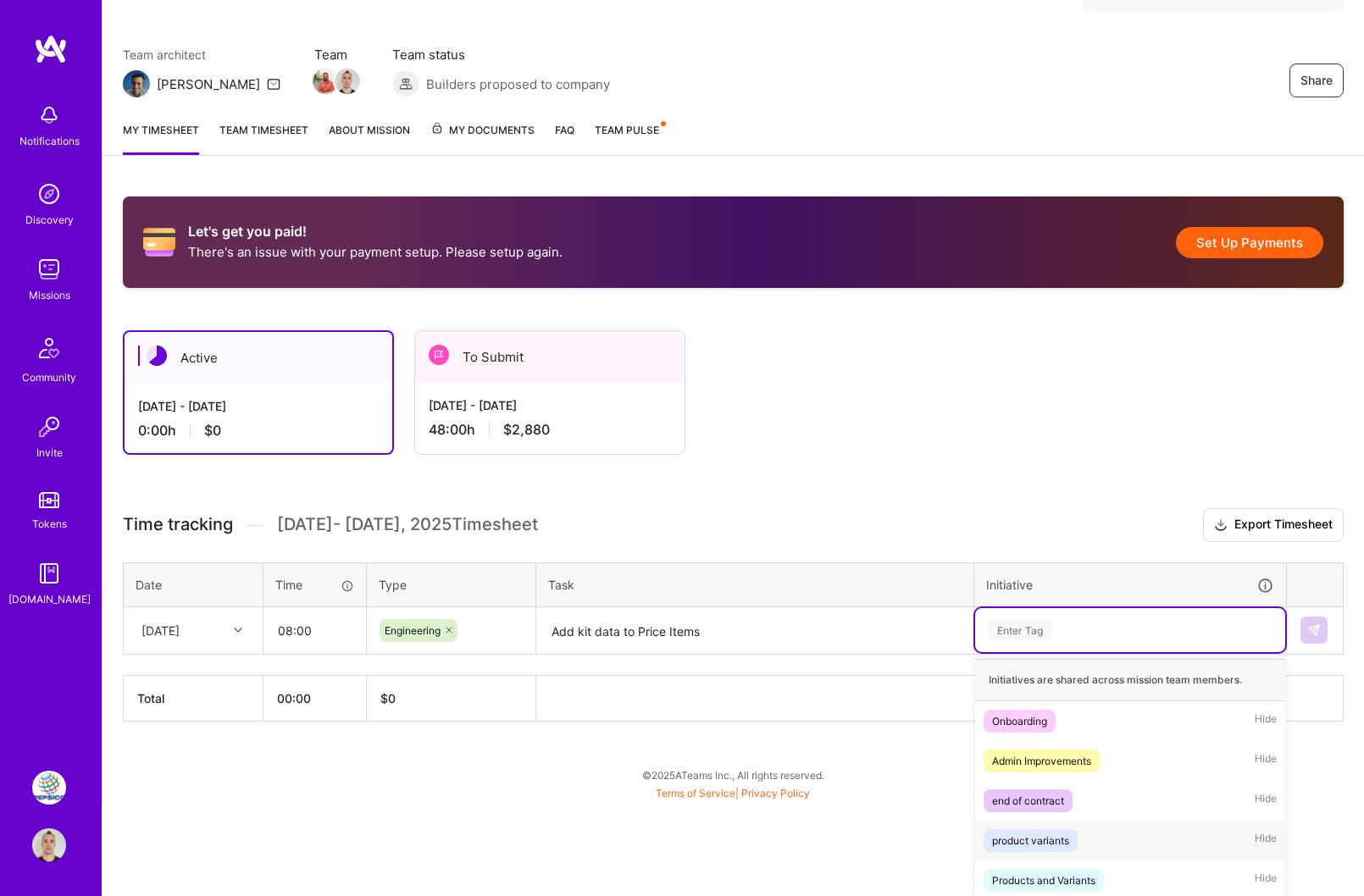
click at [1259, 830] on span "Hide" at bounding box center [1265, 841] width 22 height 23
click at [1264, 830] on span "Hide" at bounding box center [1265, 841] width 22 height 23
click at [1264, 831] on span "Hide" at bounding box center [1265, 841] width 22 height 23
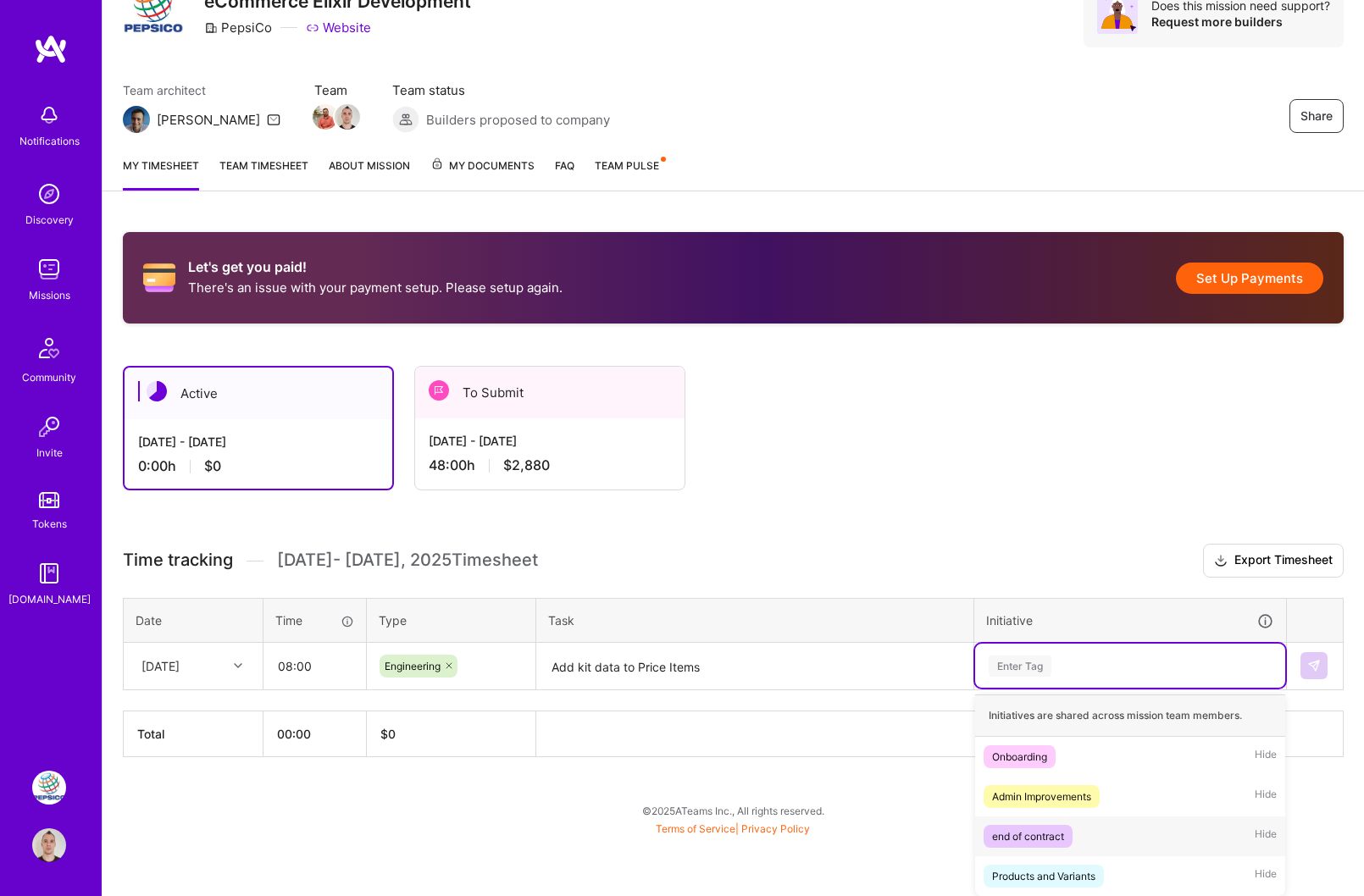
scroll to position [74, 0]
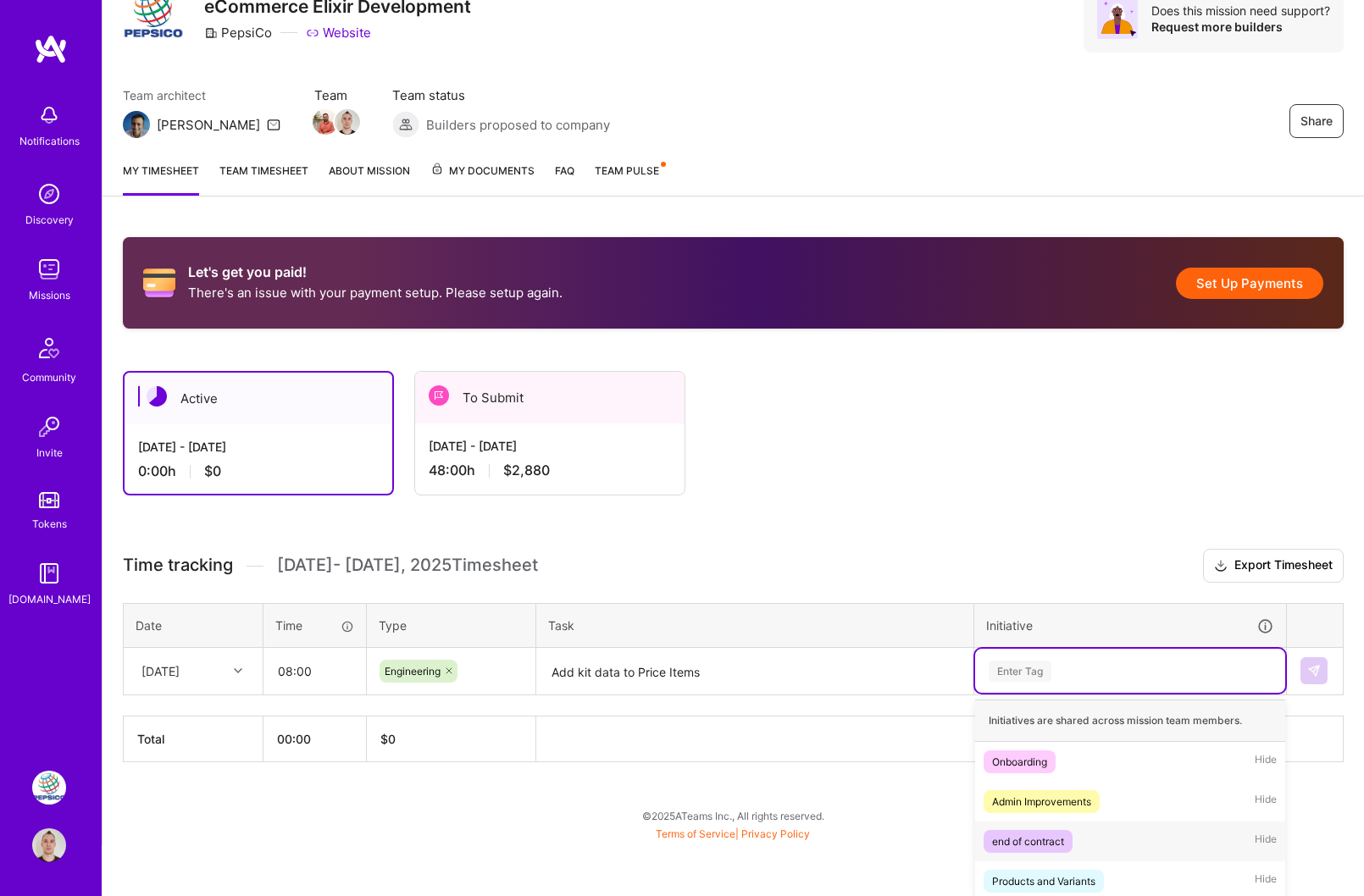
click at [1264, 831] on span "Hide" at bounding box center [1265, 841] width 22 height 23
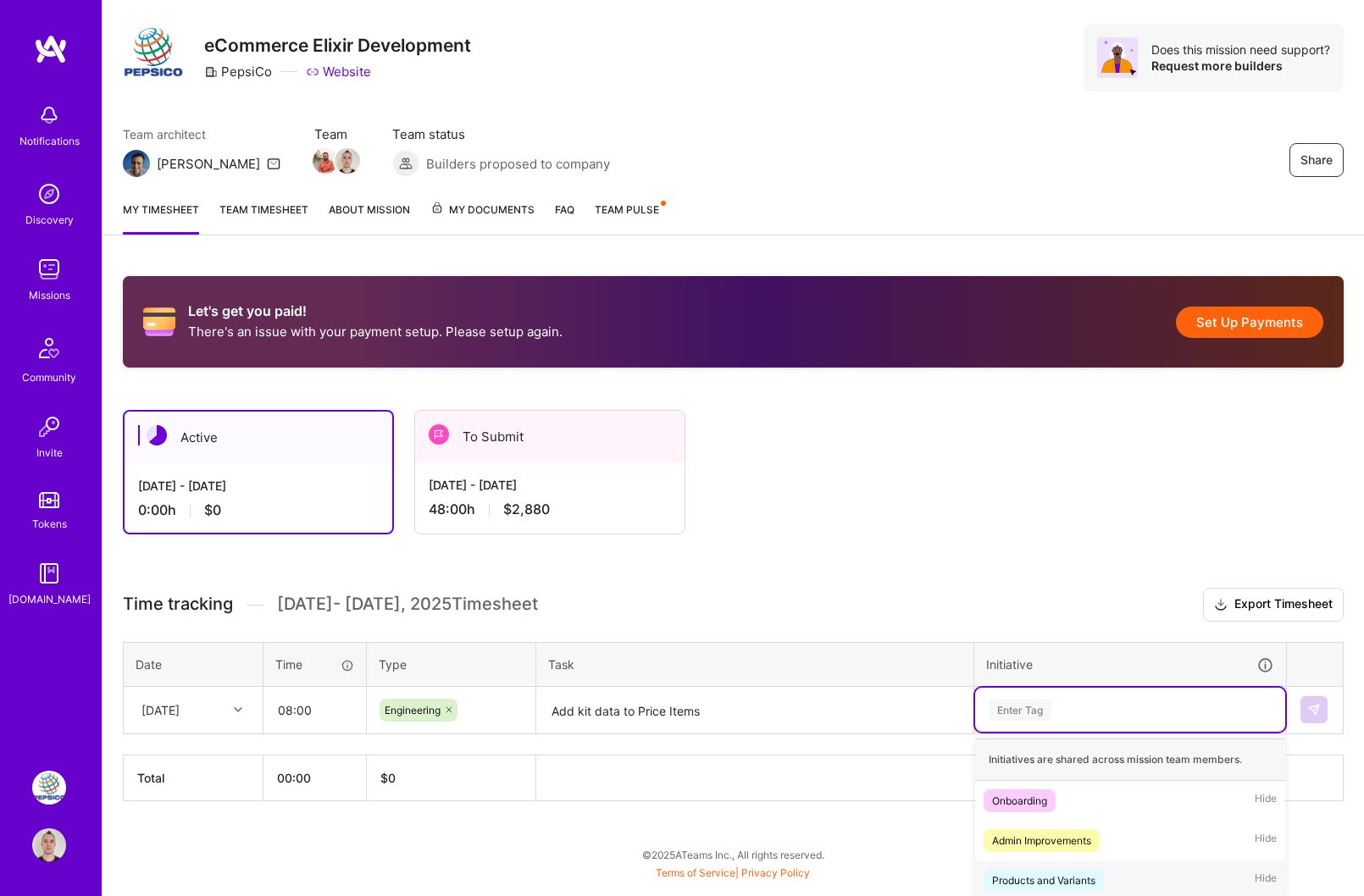
click at [1068, 874] on div "Products and Variants" at bounding box center [1044, 880] width 103 height 17
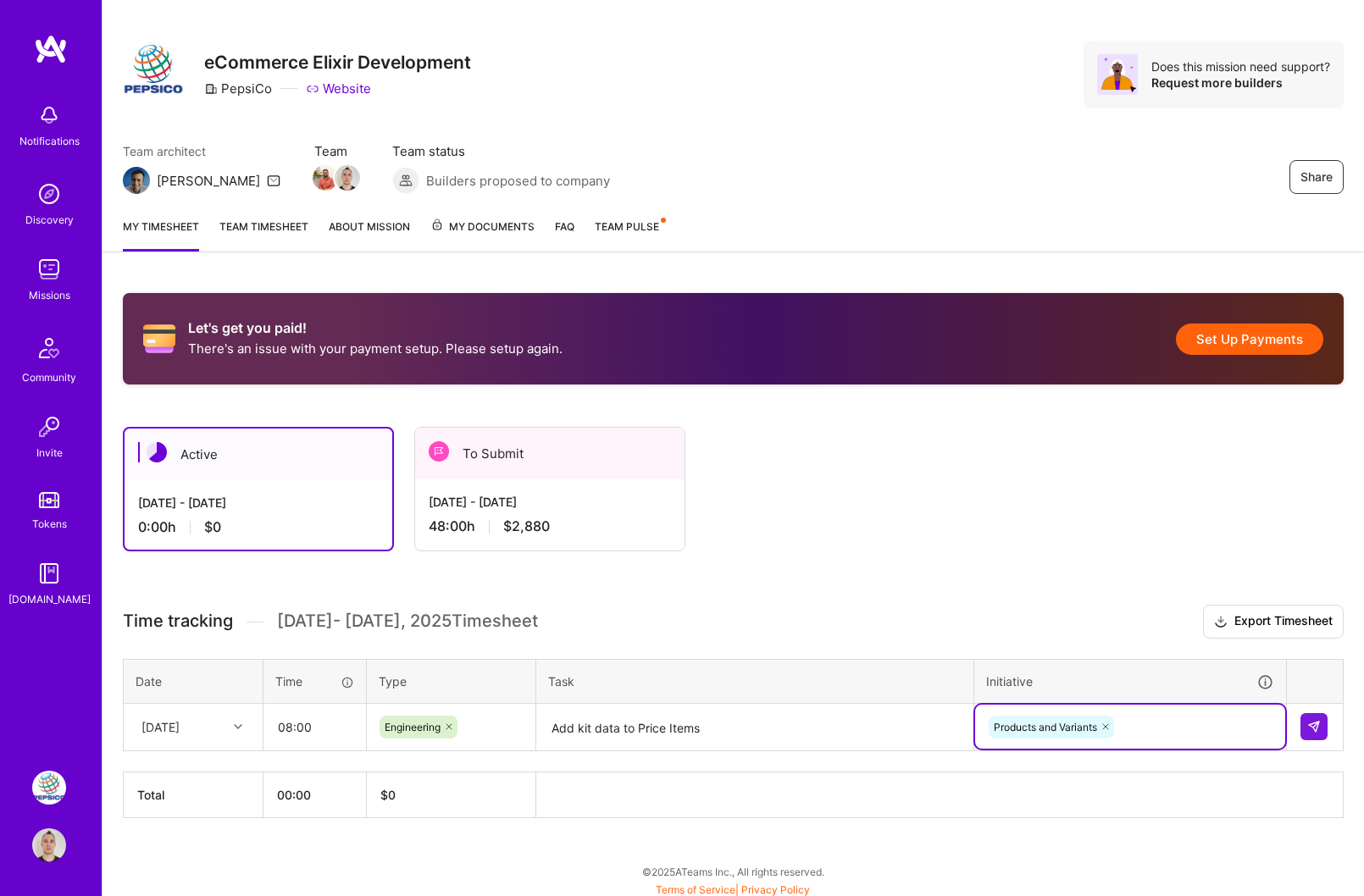
click at [1106, 843] on div "Let's get you paid! There's an issue with your payment setup. Please setup agai…" at bounding box center [733, 587] width 1262 height 628
click at [1306, 715] on button at bounding box center [1313, 727] width 27 height 27
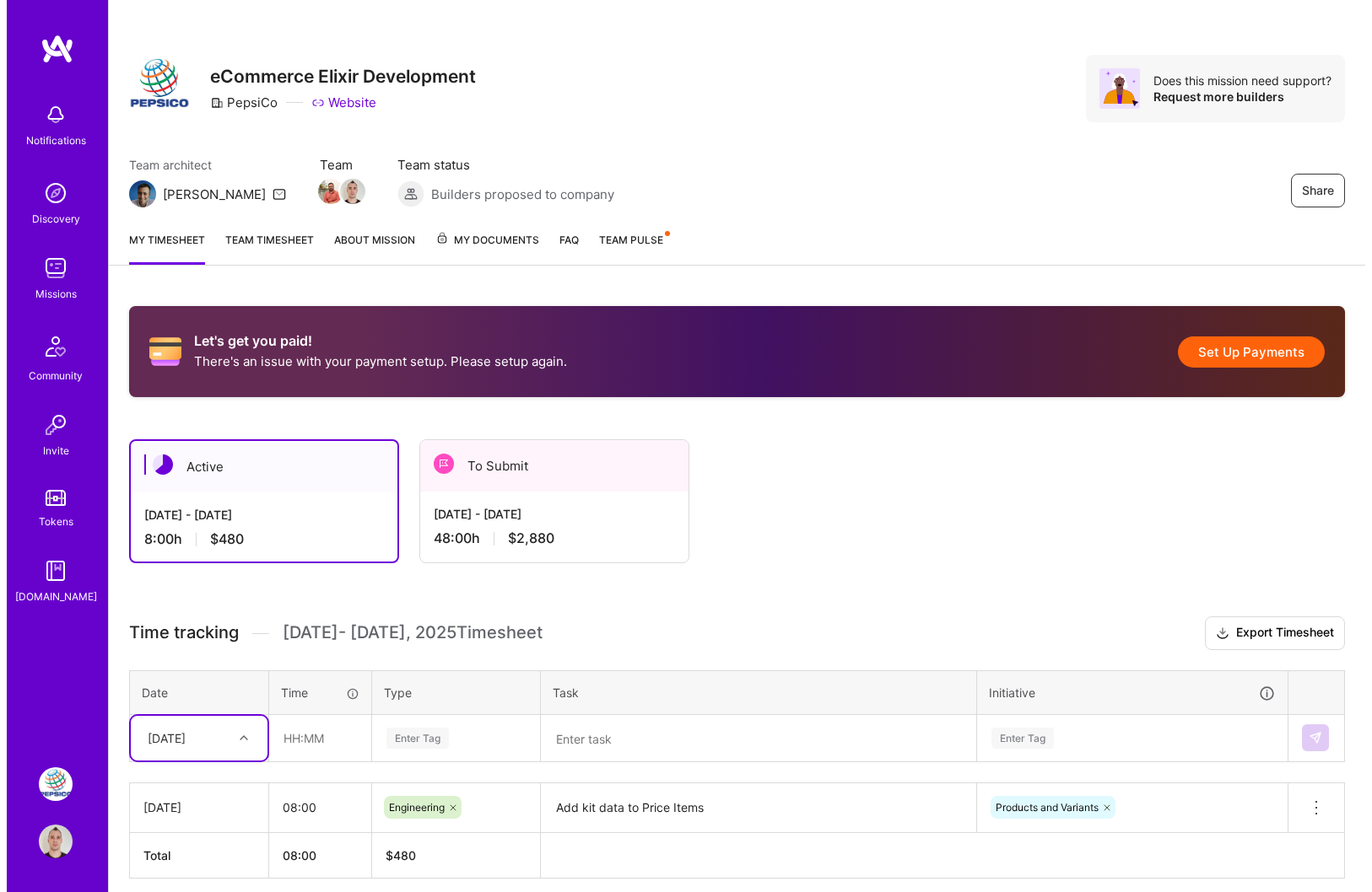
scroll to position [0, 0]
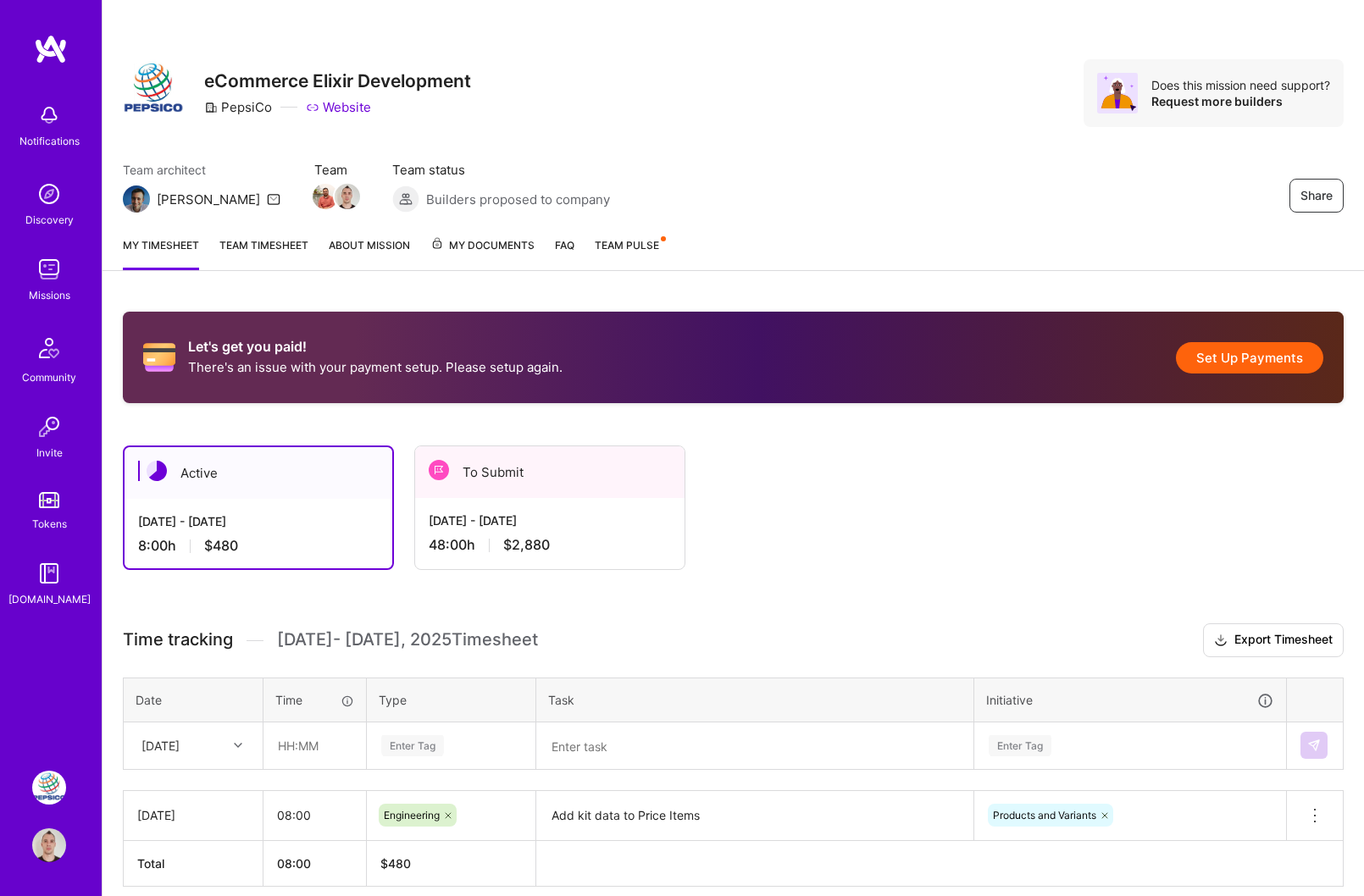
click at [48, 838] on img at bounding box center [49, 845] width 34 height 34
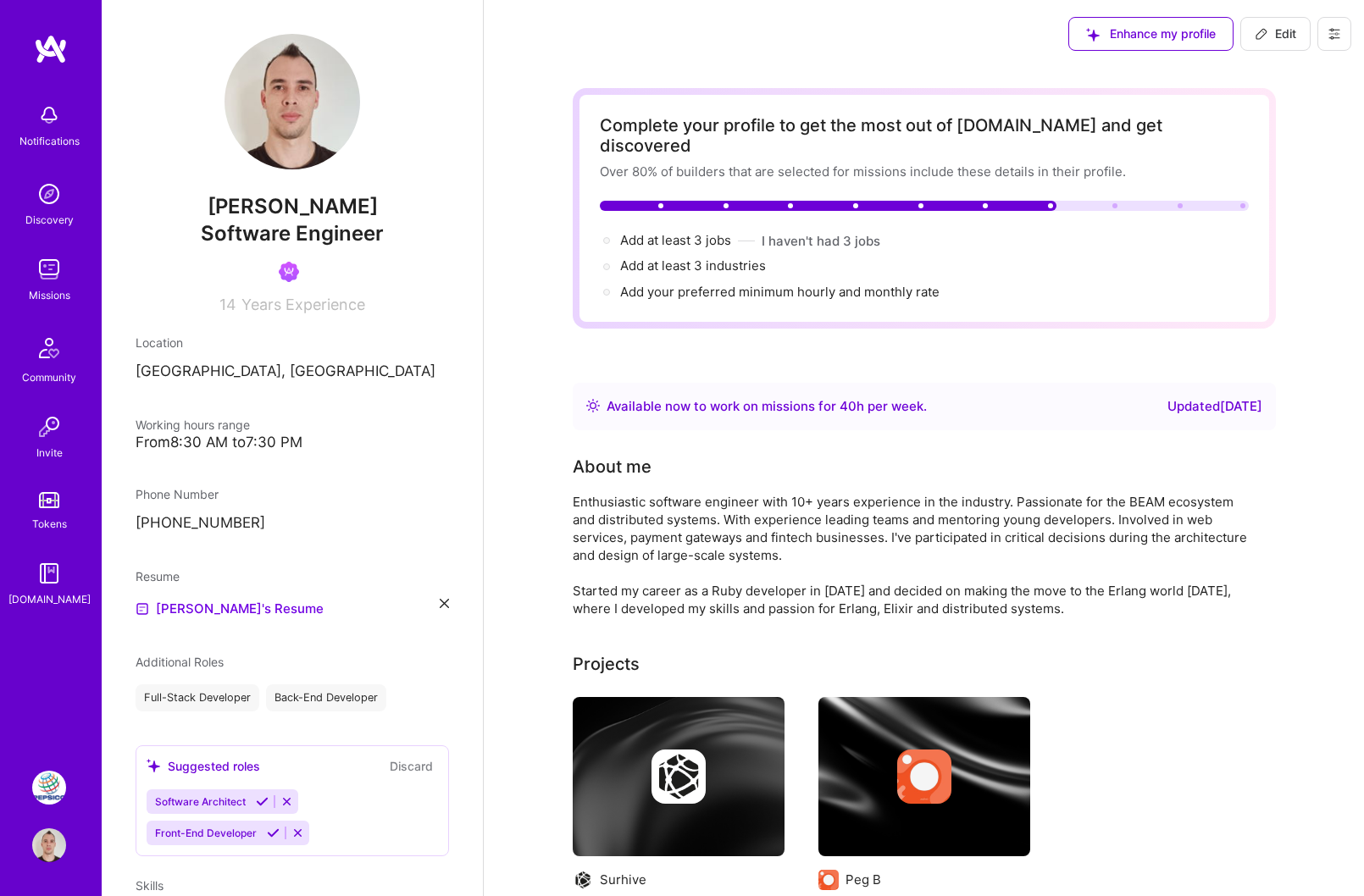
click at [1351, 37] on button at bounding box center [1334, 33] width 34 height 34
click at [1292, 148] on button "Log Out" at bounding box center [1288, 159] width 127 height 44
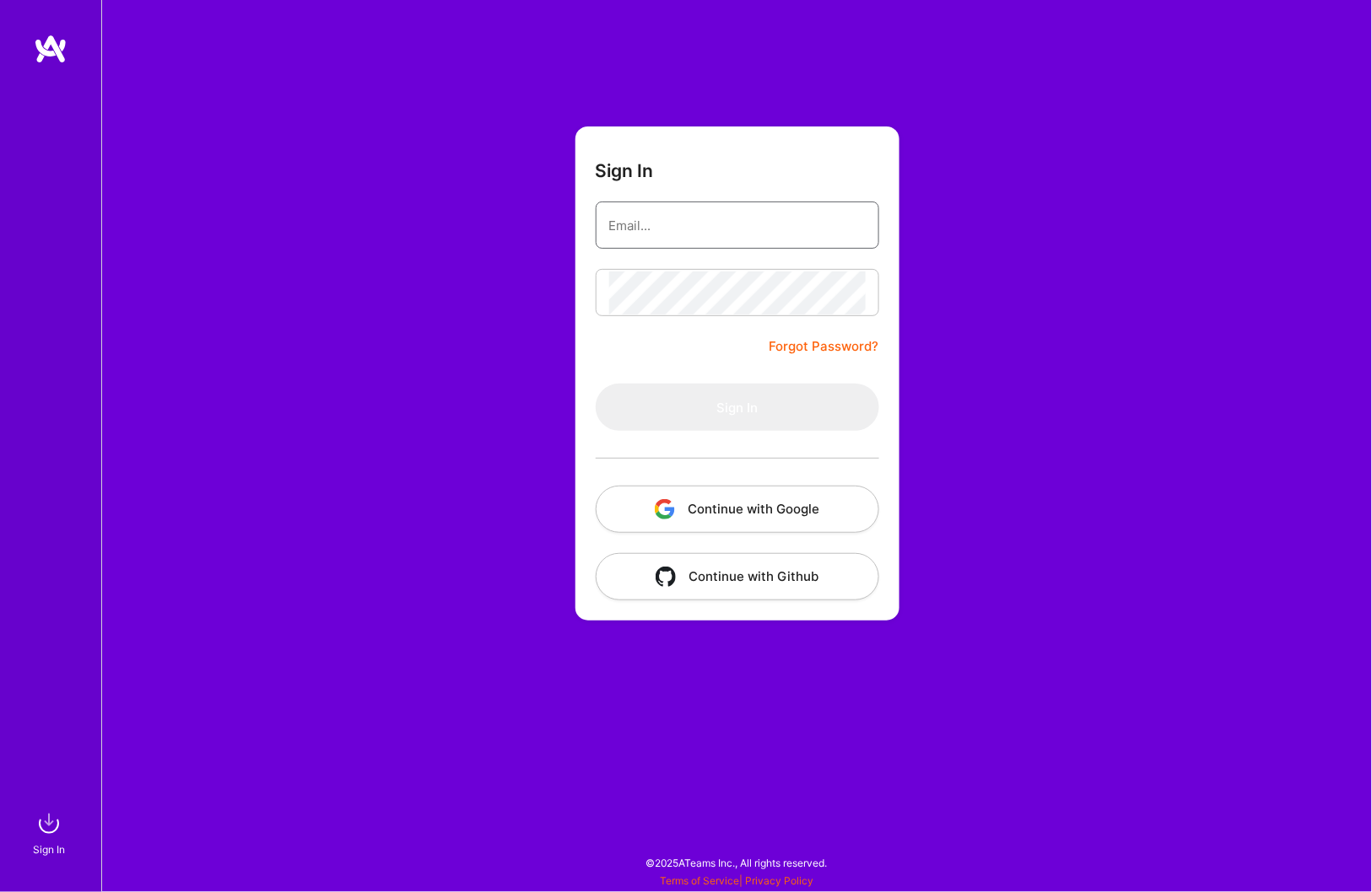
type input "amilcar.54@gmail.com"
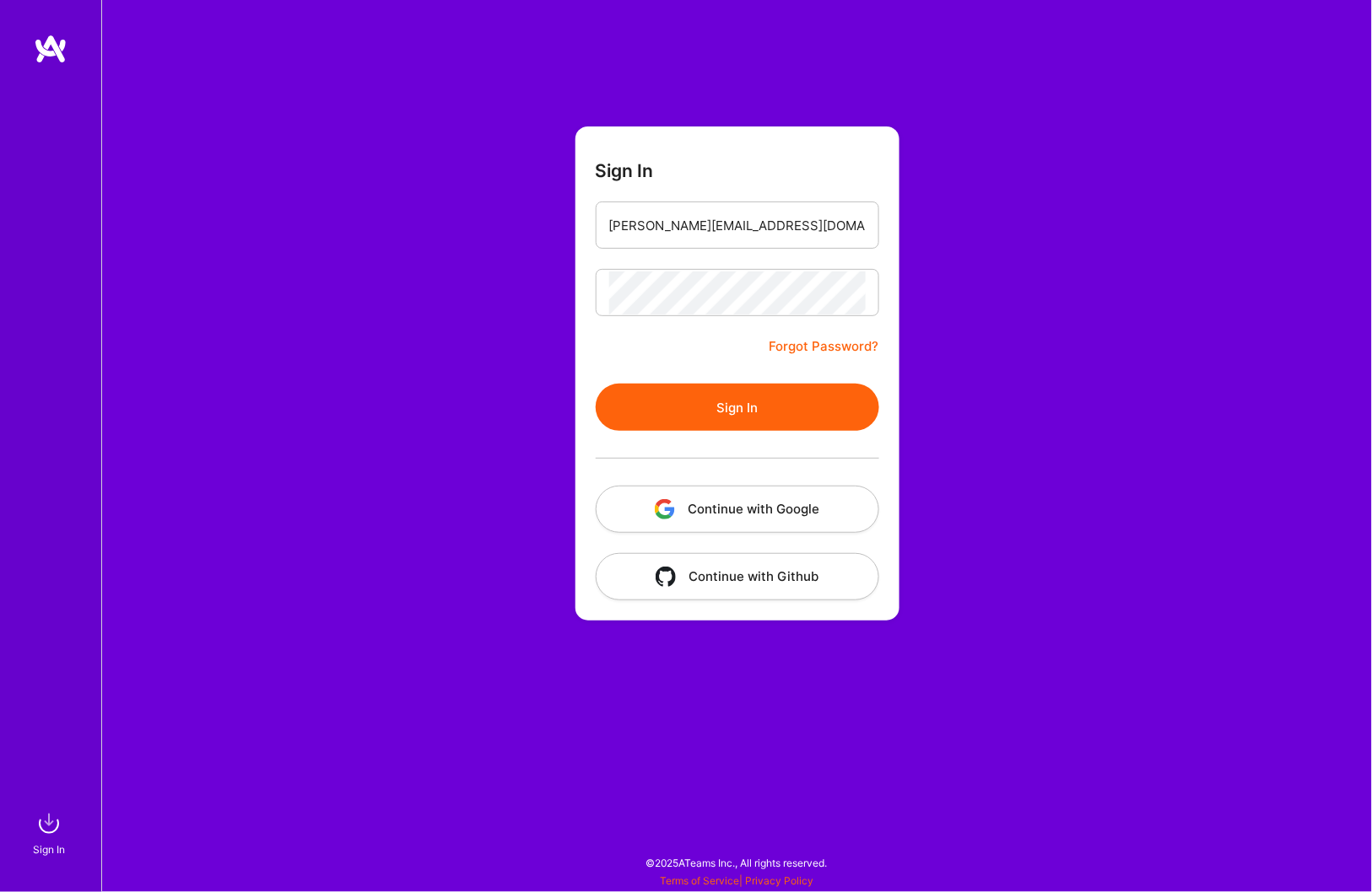
click at [642, 413] on button "Sign In" at bounding box center [737, 407] width 283 height 47
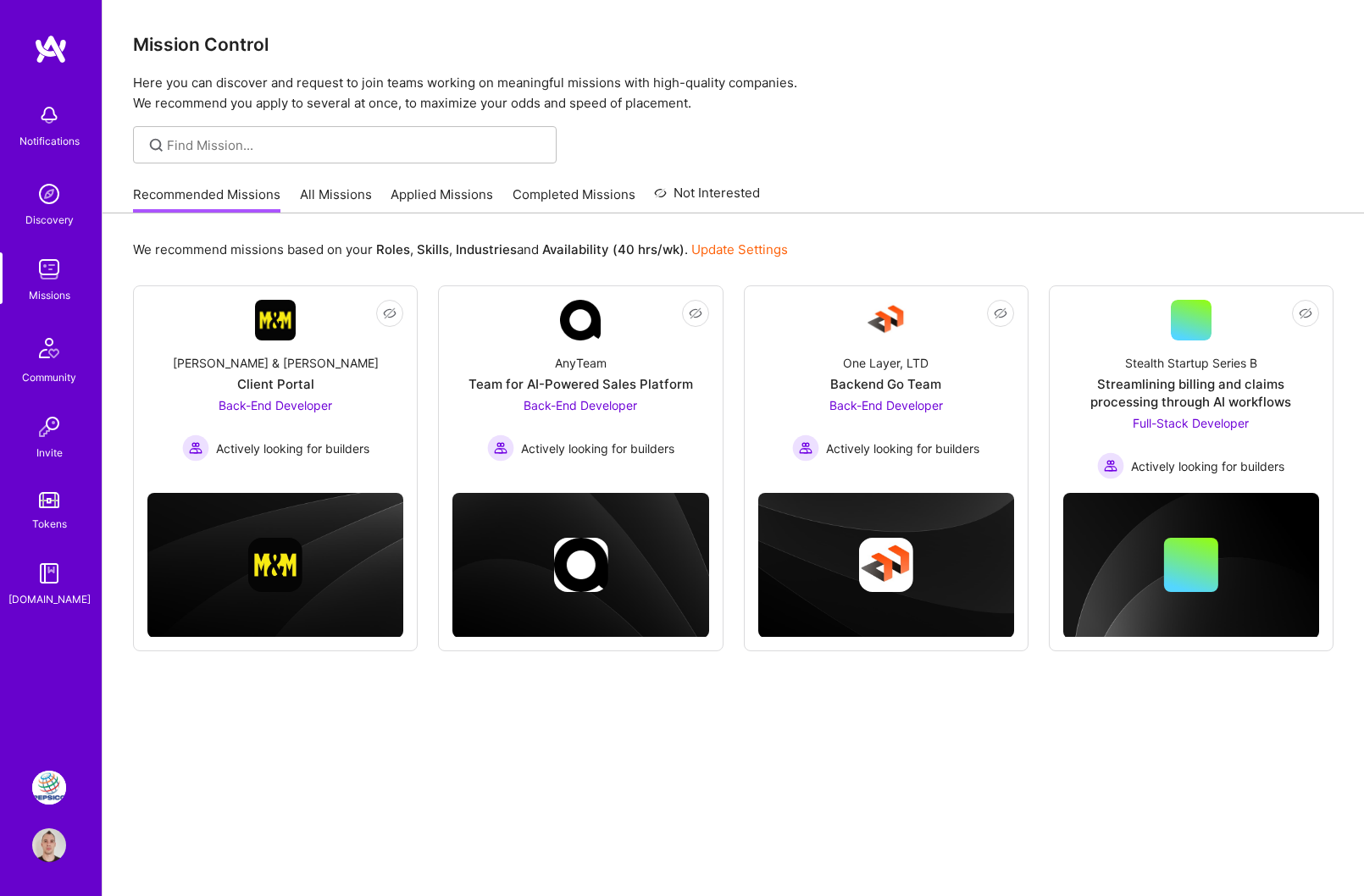
click at [41, 792] on img at bounding box center [49, 788] width 34 height 34
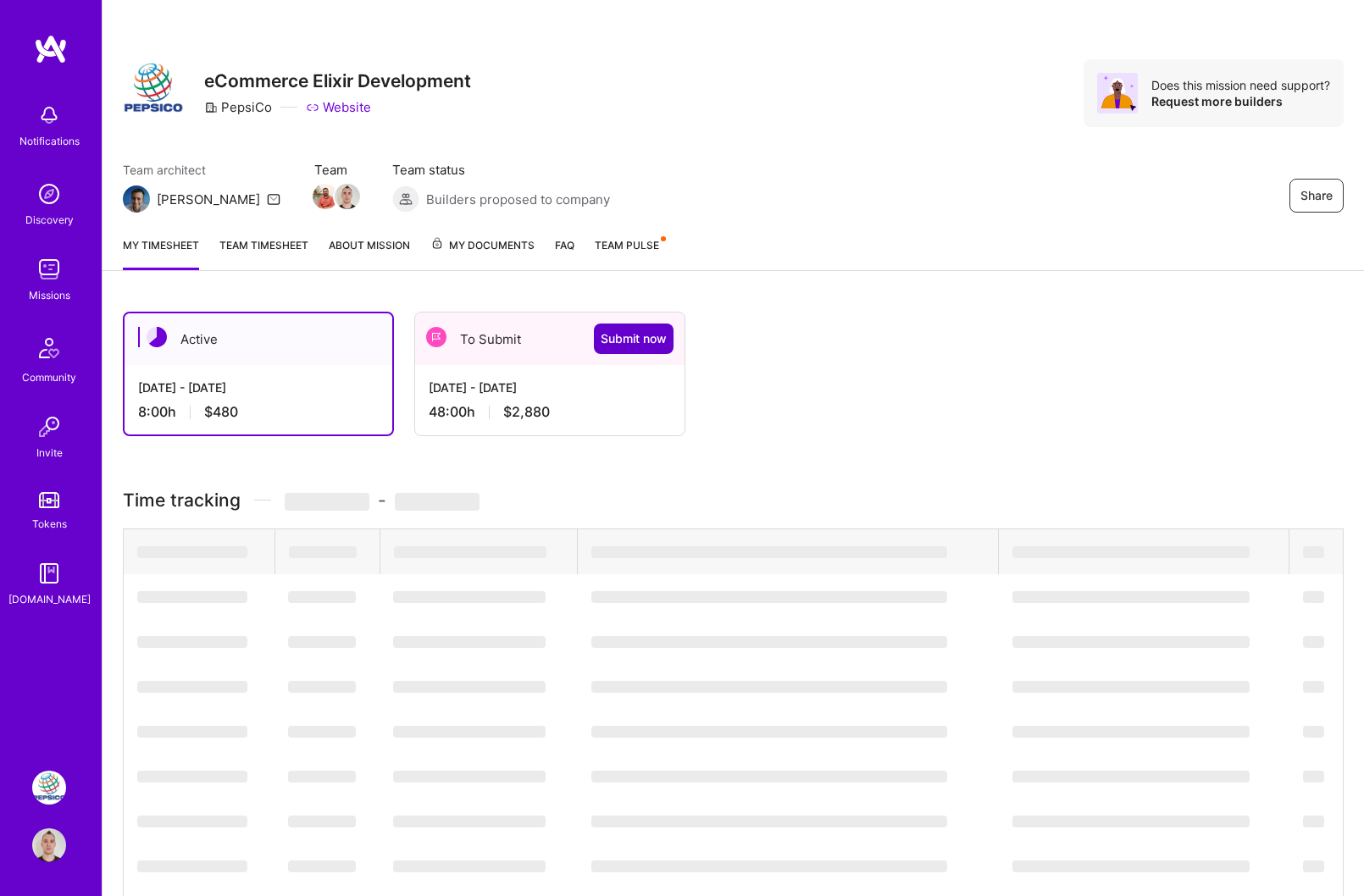
click at [631, 337] on span "Submit now" at bounding box center [634, 339] width 66 height 17
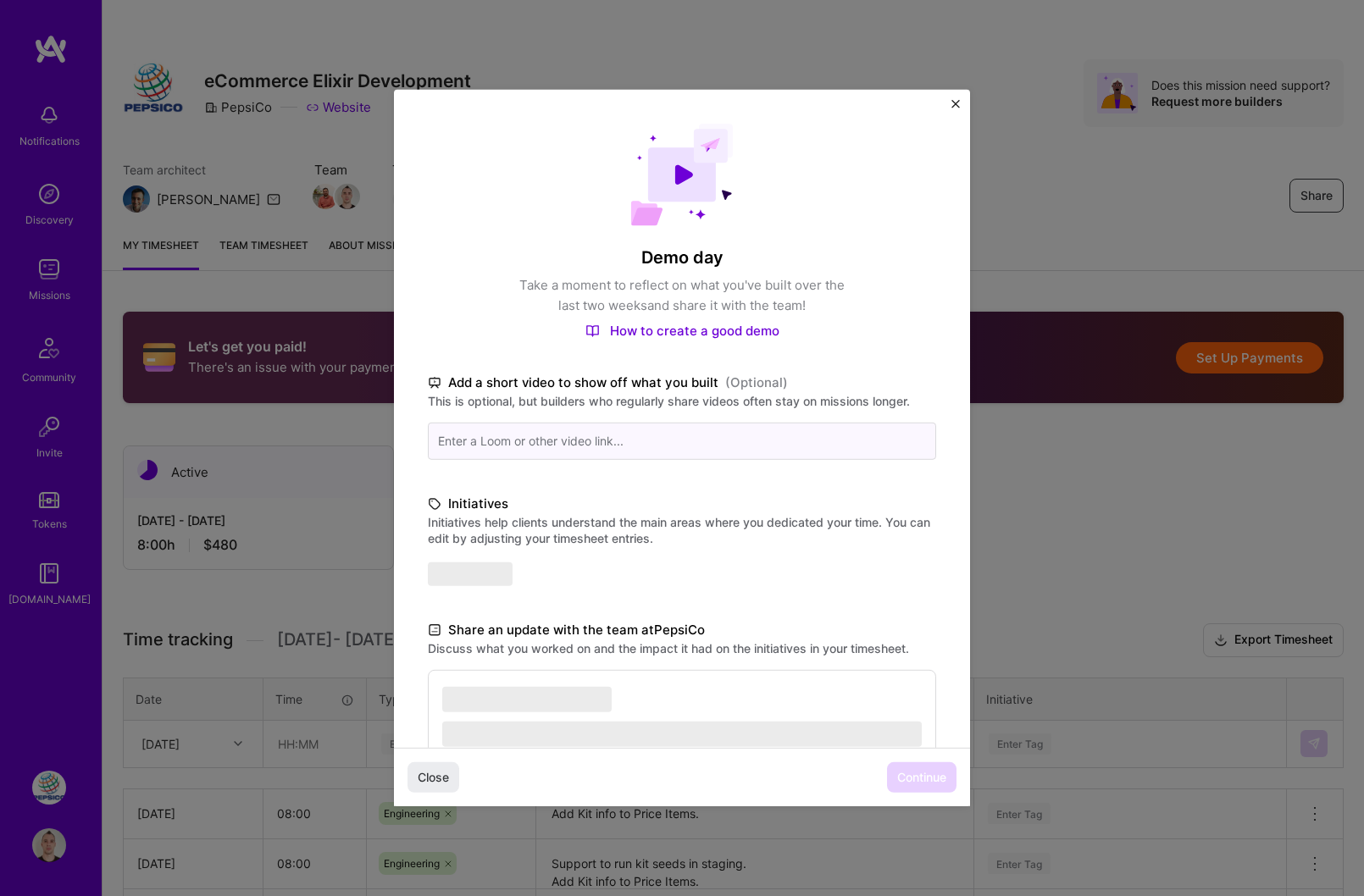
click at [631, 422] on input at bounding box center [682, 441] width 509 height 38
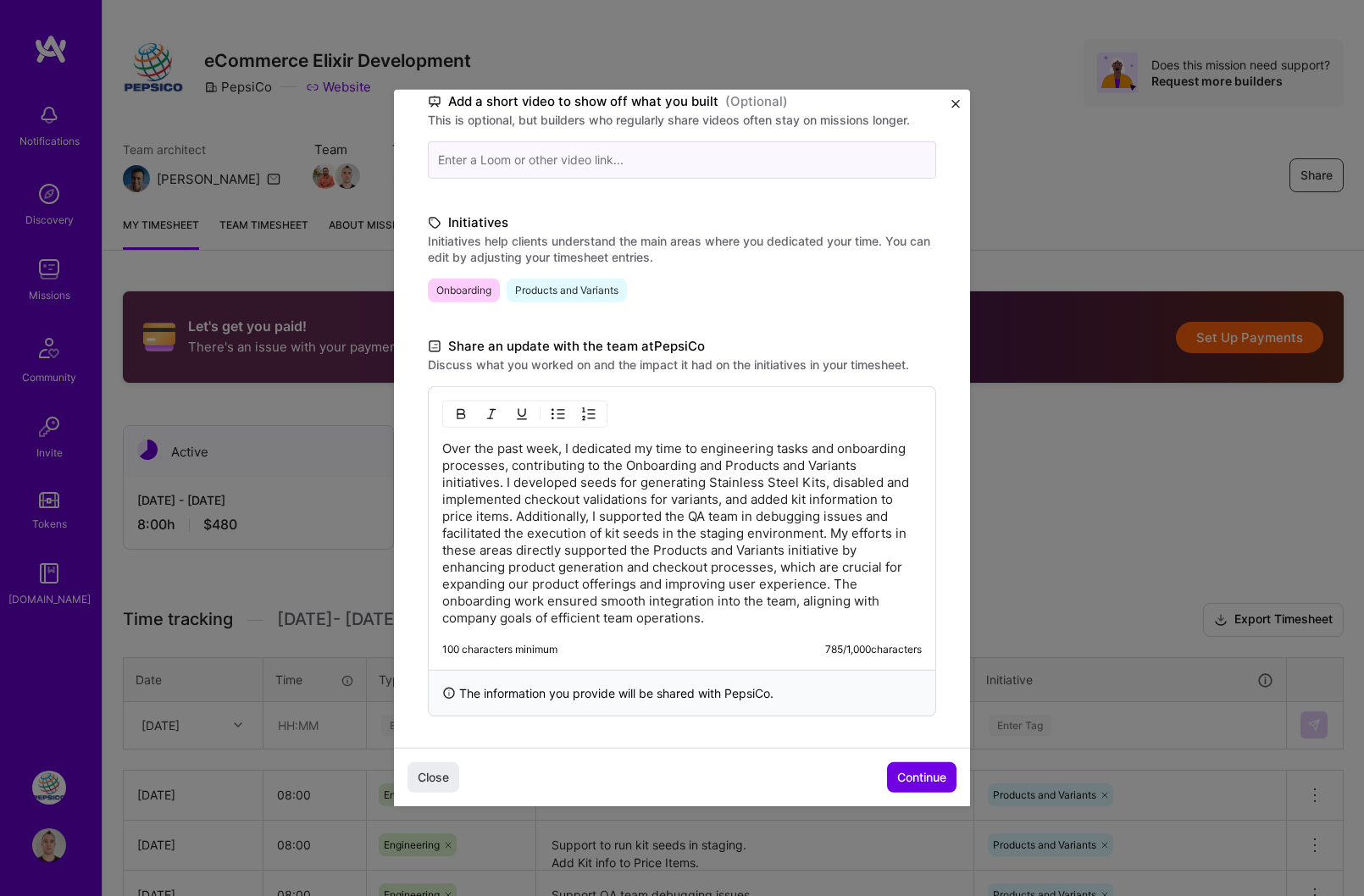
scroll to position [21, 0]
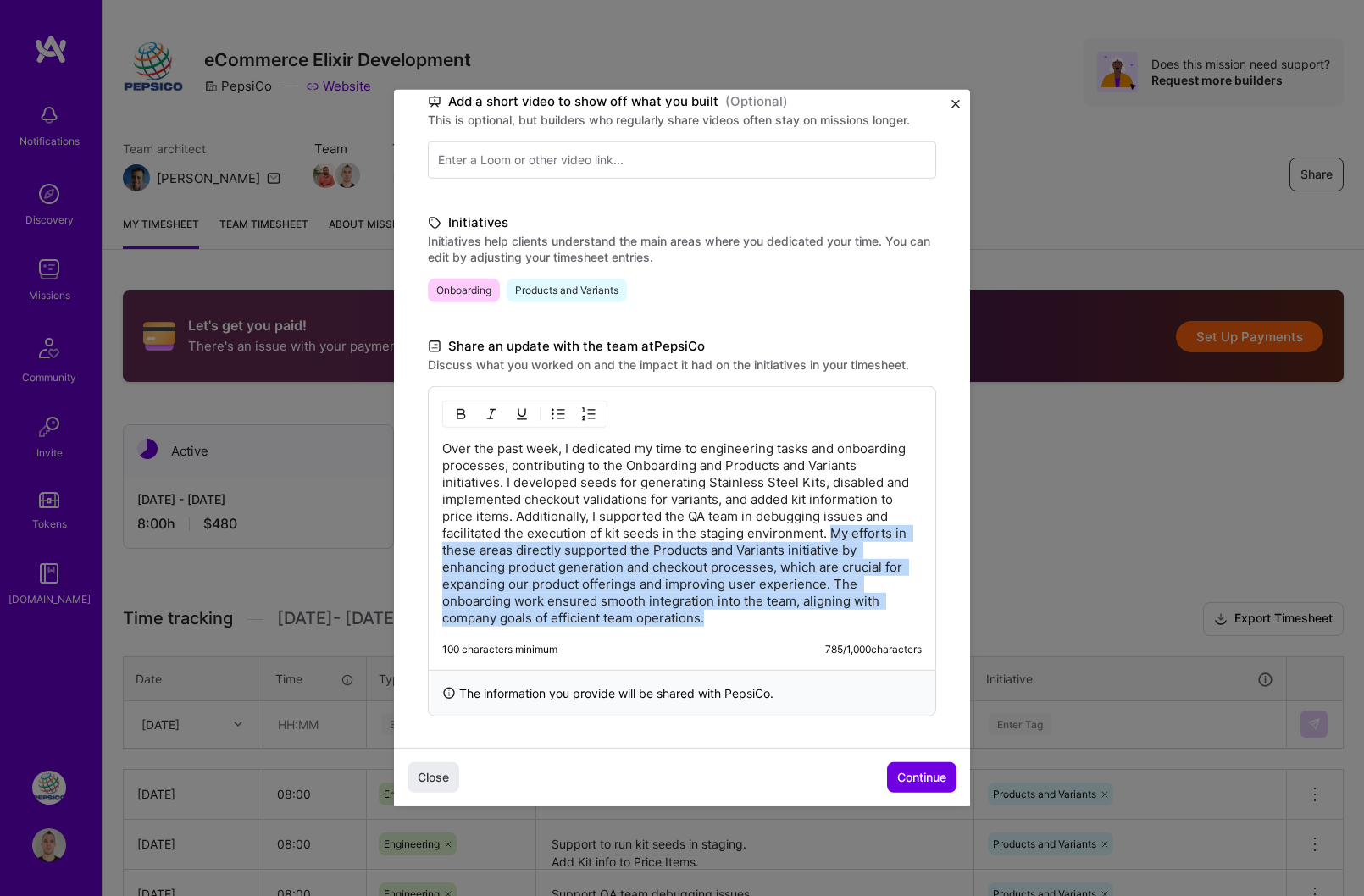
drag, startPoint x: 525, startPoint y: 544, endPoint x: 796, endPoint y: 607, distance: 278.2
click at [796, 607] on p "Over the past week, I dedicated my time to engineering tasks and onboarding pro…" at bounding box center [682, 534] width 480 height 187
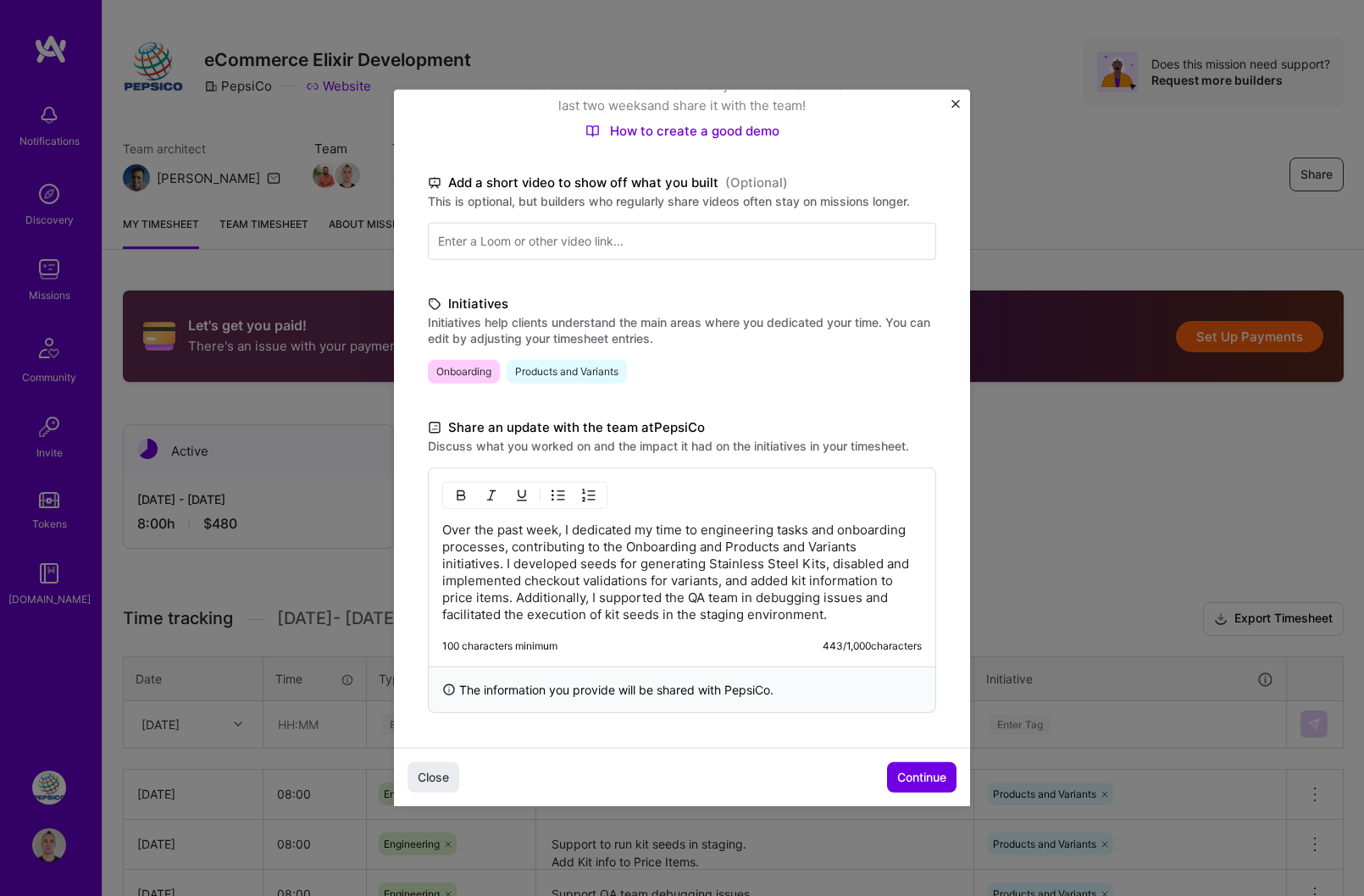
scroll to position [214, 0]
drag, startPoint x: 584, startPoint y: 530, endPoint x: 793, endPoint y: 530, distance: 209.0
click at [793, 530] on p "Over the past week, I dedicated my time to engineering tasks and onboarding pro…" at bounding box center [682, 572] width 480 height 102
drag, startPoint x: 793, startPoint y: 530, endPoint x: 661, endPoint y: 531, distance: 132.0
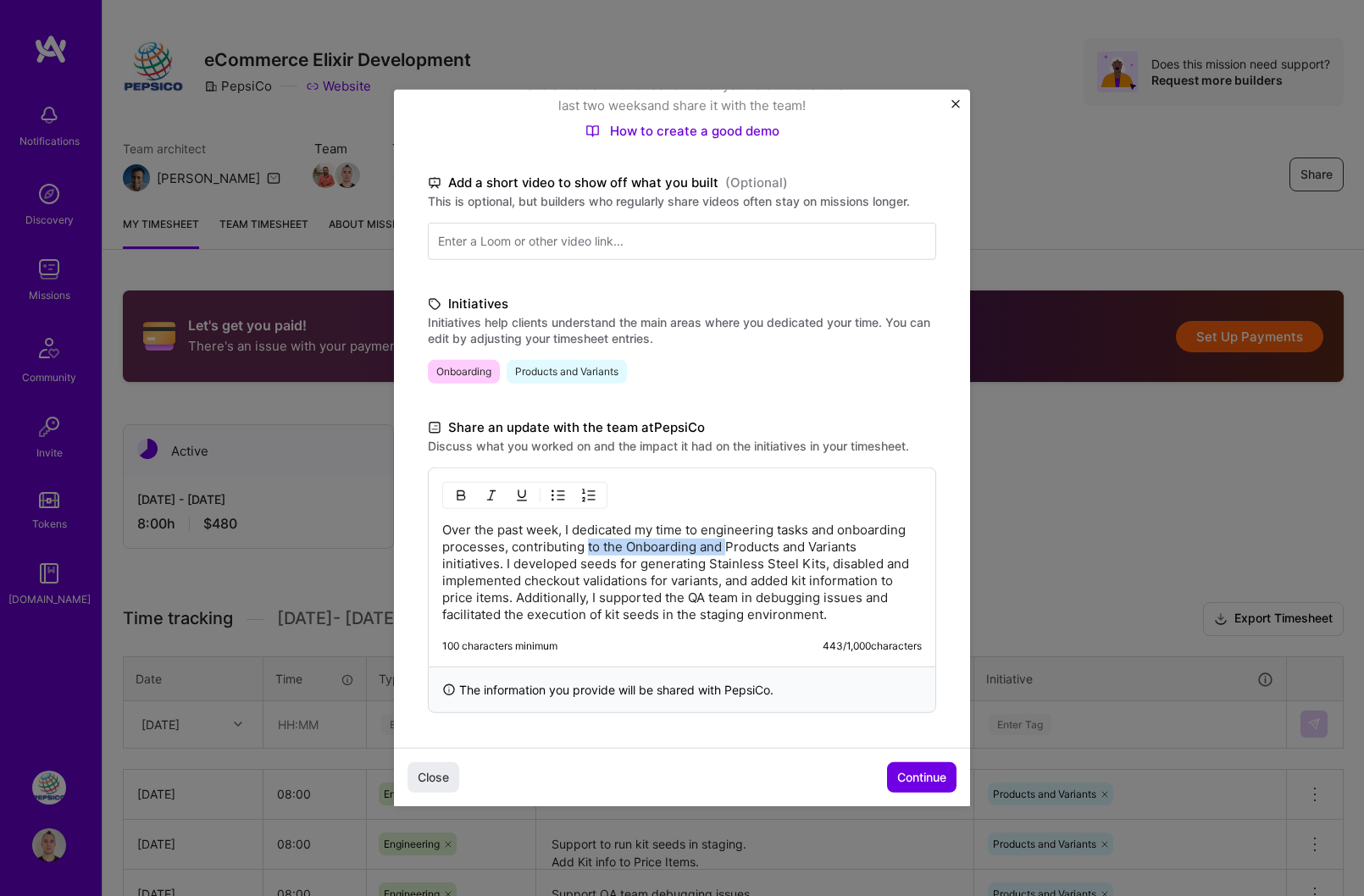
click at [661, 531] on p "Over the past week, I dedicated my time to engineering tasks and onboarding pro…" at bounding box center [682, 572] width 480 height 102
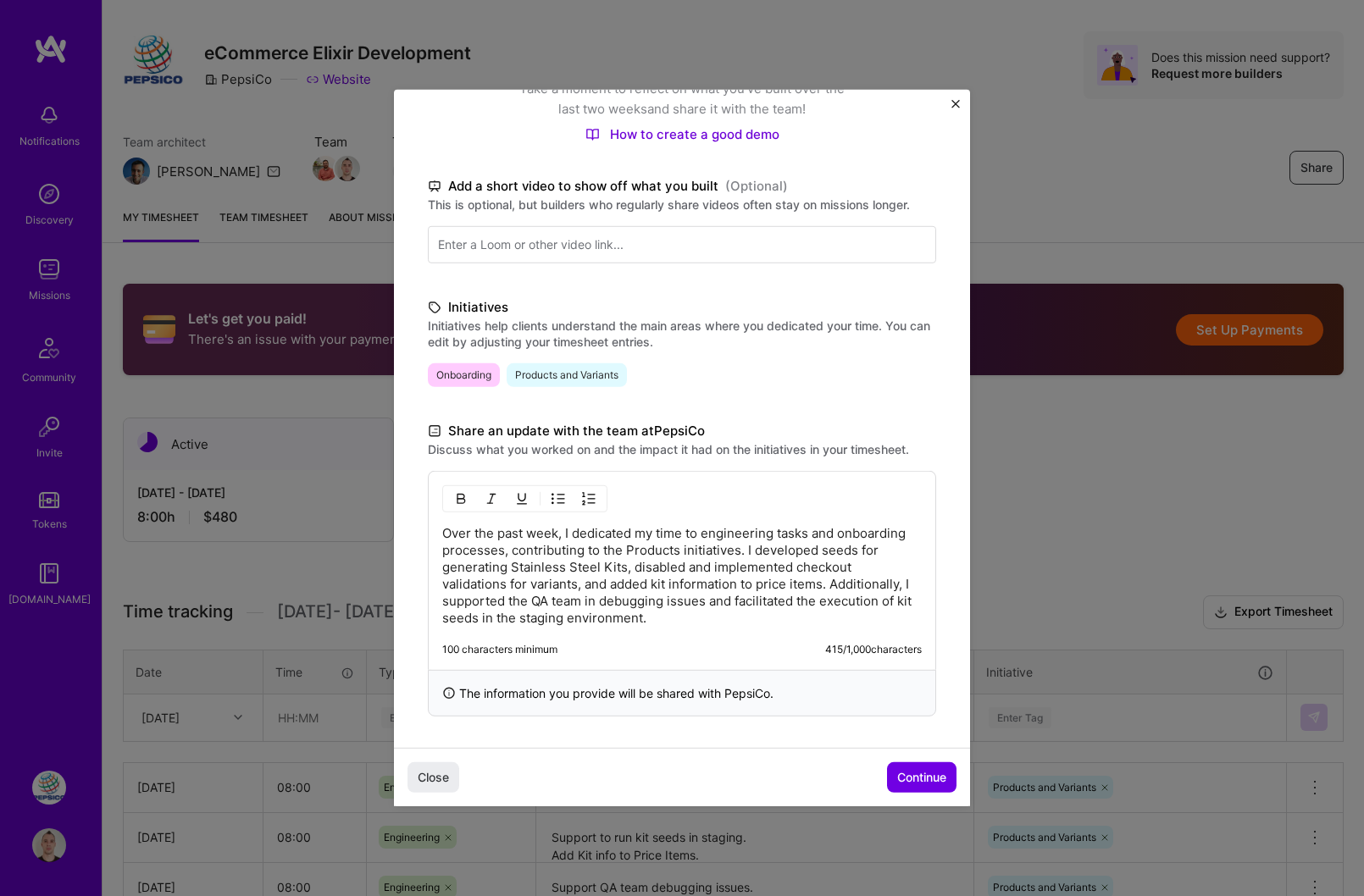
scroll to position [29, 0]
click at [794, 609] on p "Over the past week, I dedicated my time to engineering tasks and onboarding pro…" at bounding box center [682, 576] width 480 height 102
click at [848, 598] on p "Over the past week, I dedicated my time to engineering tasks and onboarding pro…" at bounding box center [682, 576] width 480 height 102
drag, startPoint x: 791, startPoint y: 597, endPoint x: 821, endPoint y: 605, distance: 31.0
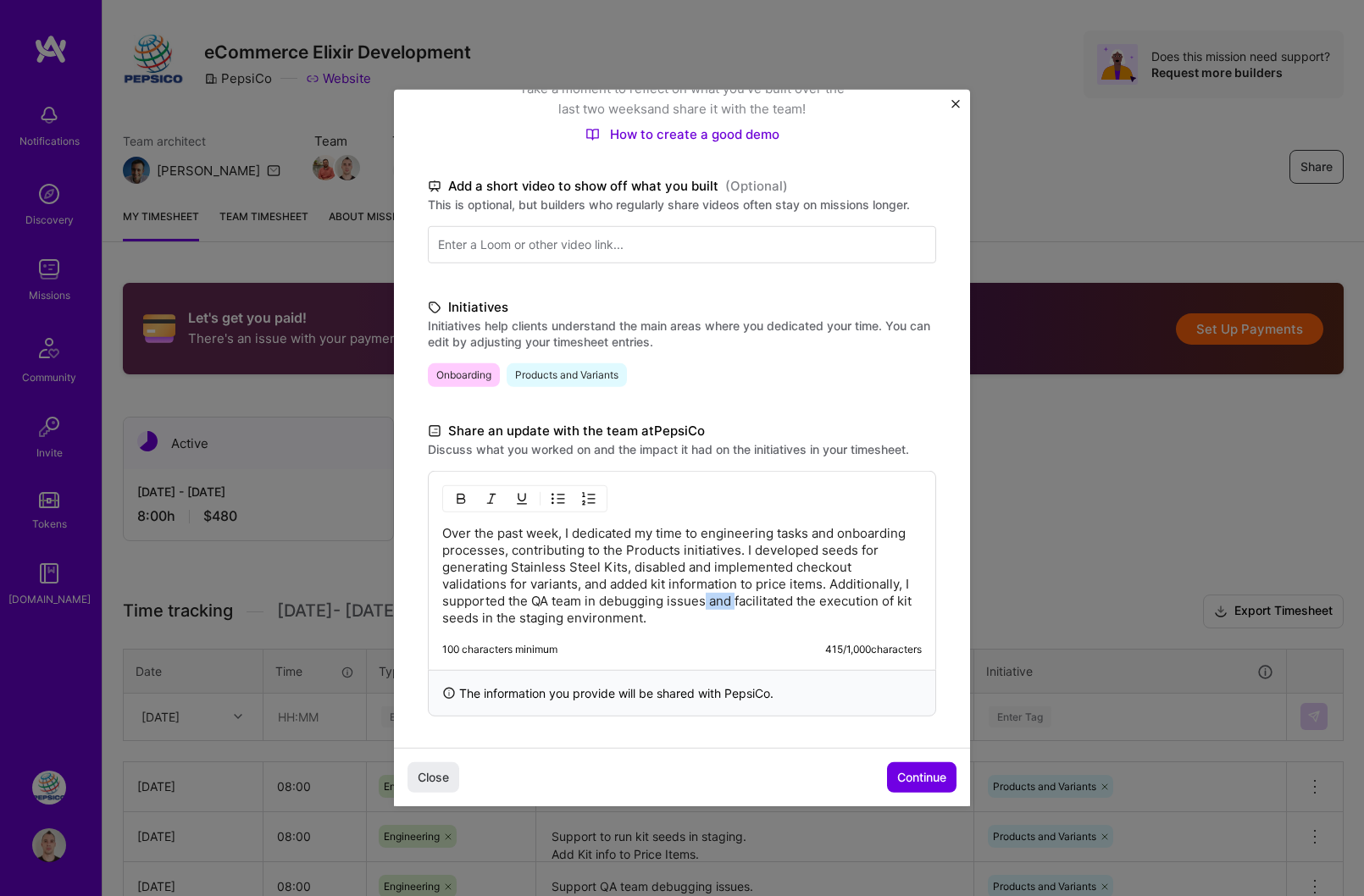
click at [821, 605] on p "Over the past week, I dedicated my time to engineering tasks and onboarding pro…" at bounding box center [682, 576] width 480 height 102
click at [826, 598] on p "Over the past week, I dedicated my time to engineering tasks and onboarding pro…" at bounding box center [682, 576] width 480 height 102
click at [897, 773] on span "Continue" at bounding box center [922, 777] width 49 height 17
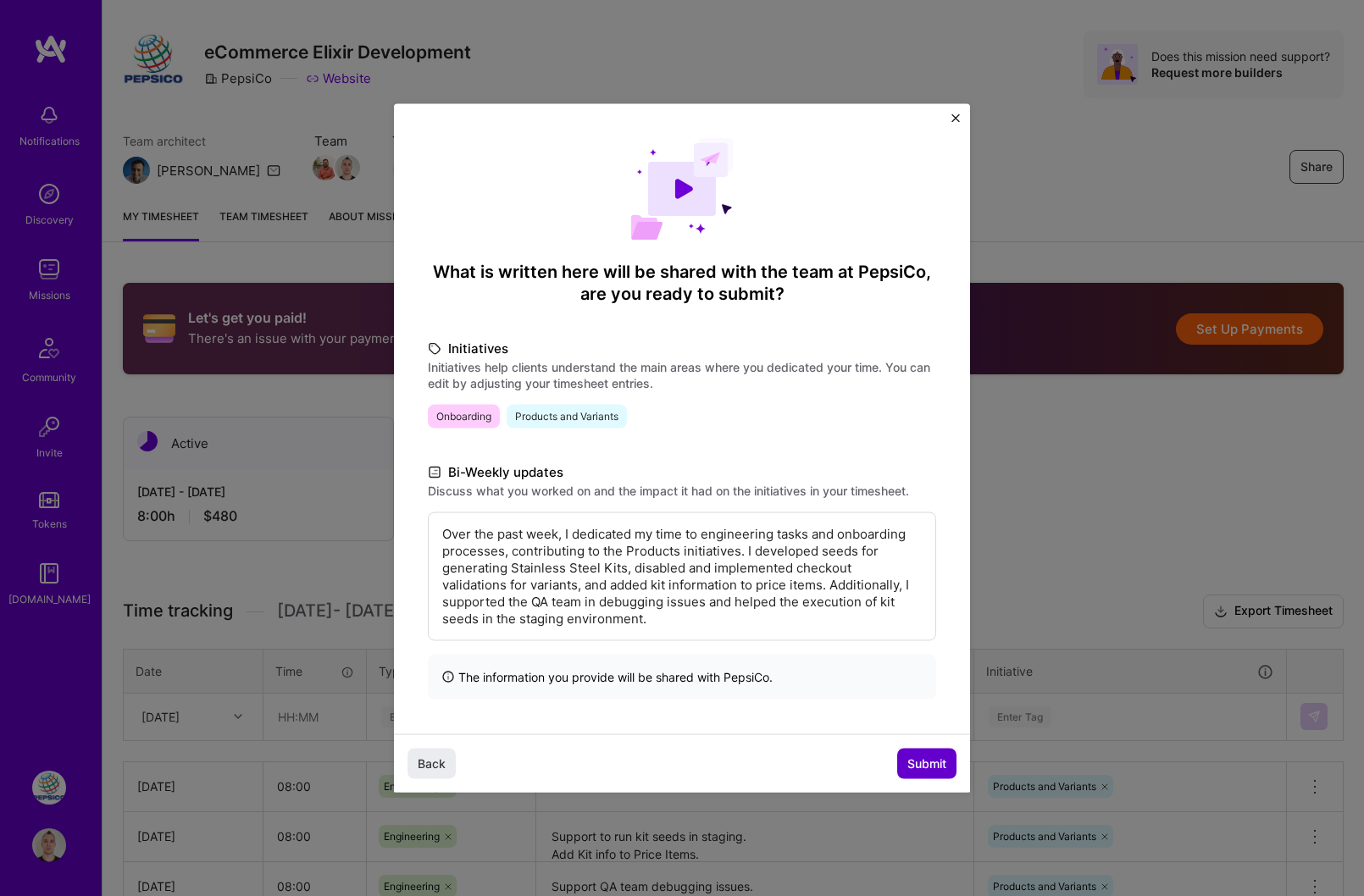
click at [908, 766] on span "Submit" at bounding box center [927, 763] width 39 height 17
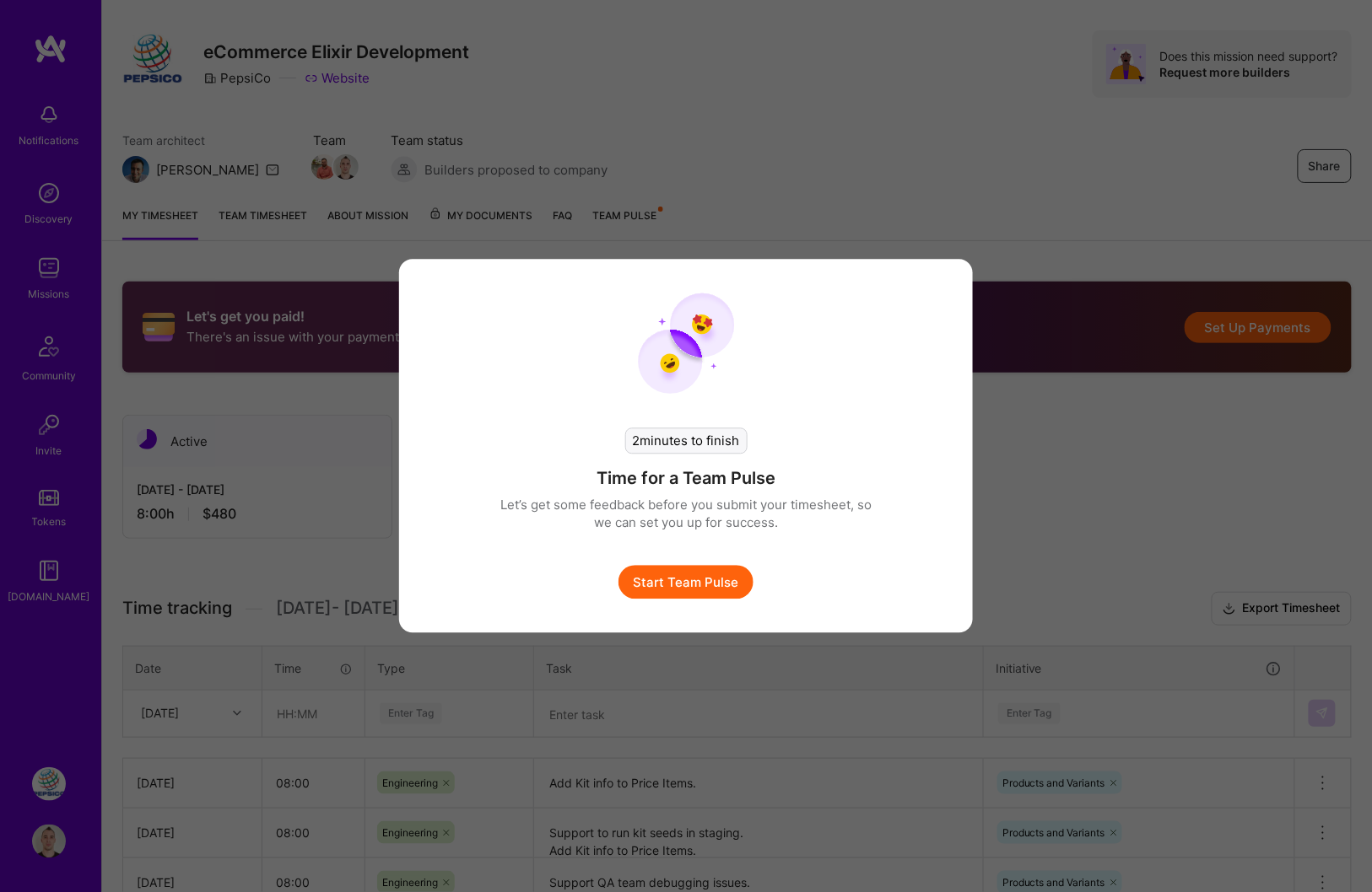
click at [739, 589] on button "Start Team Pulse" at bounding box center [686, 582] width 135 height 34
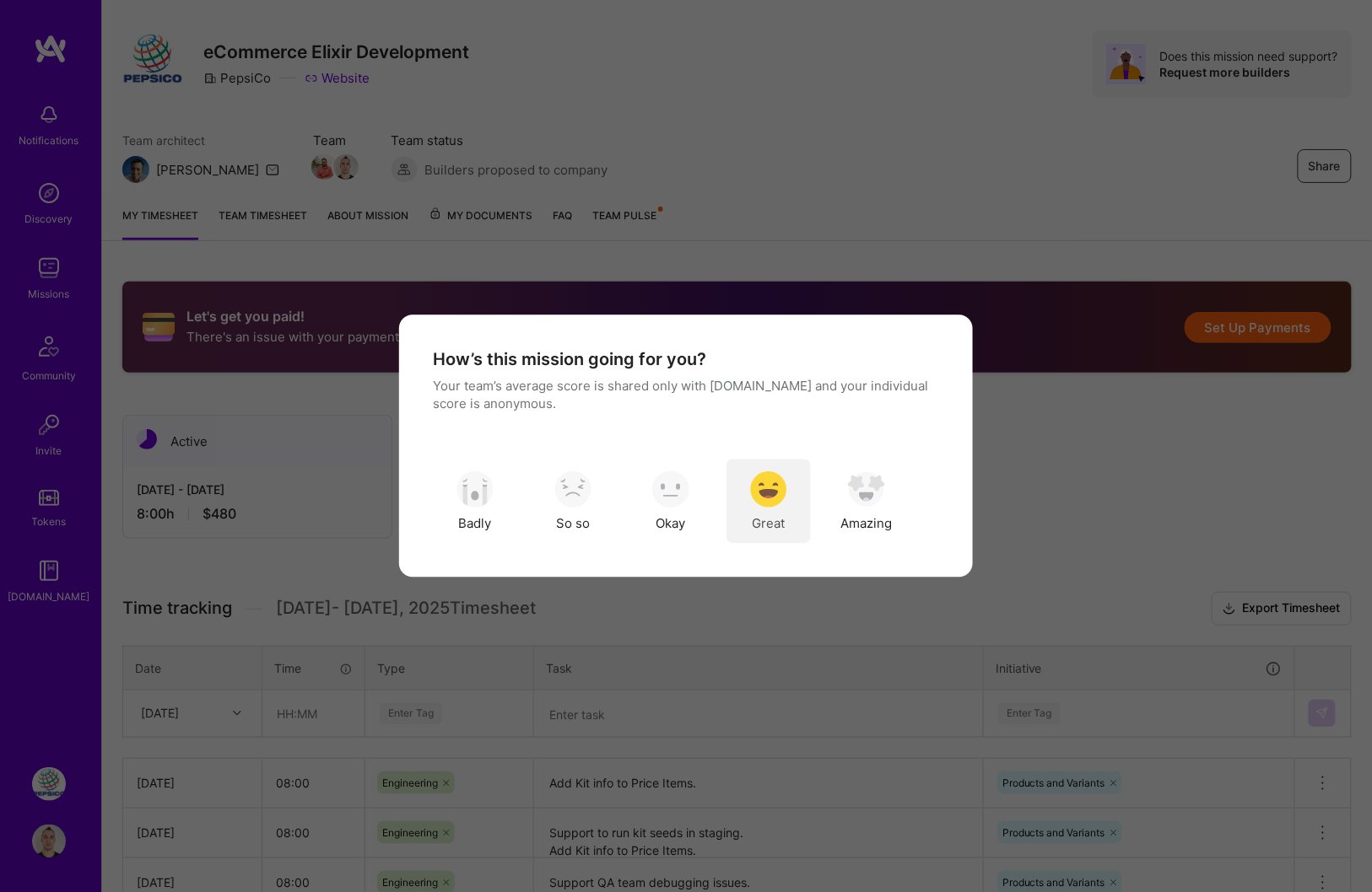
click at [770, 496] on img "modal" at bounding box center [768, 489] width 37 height 37
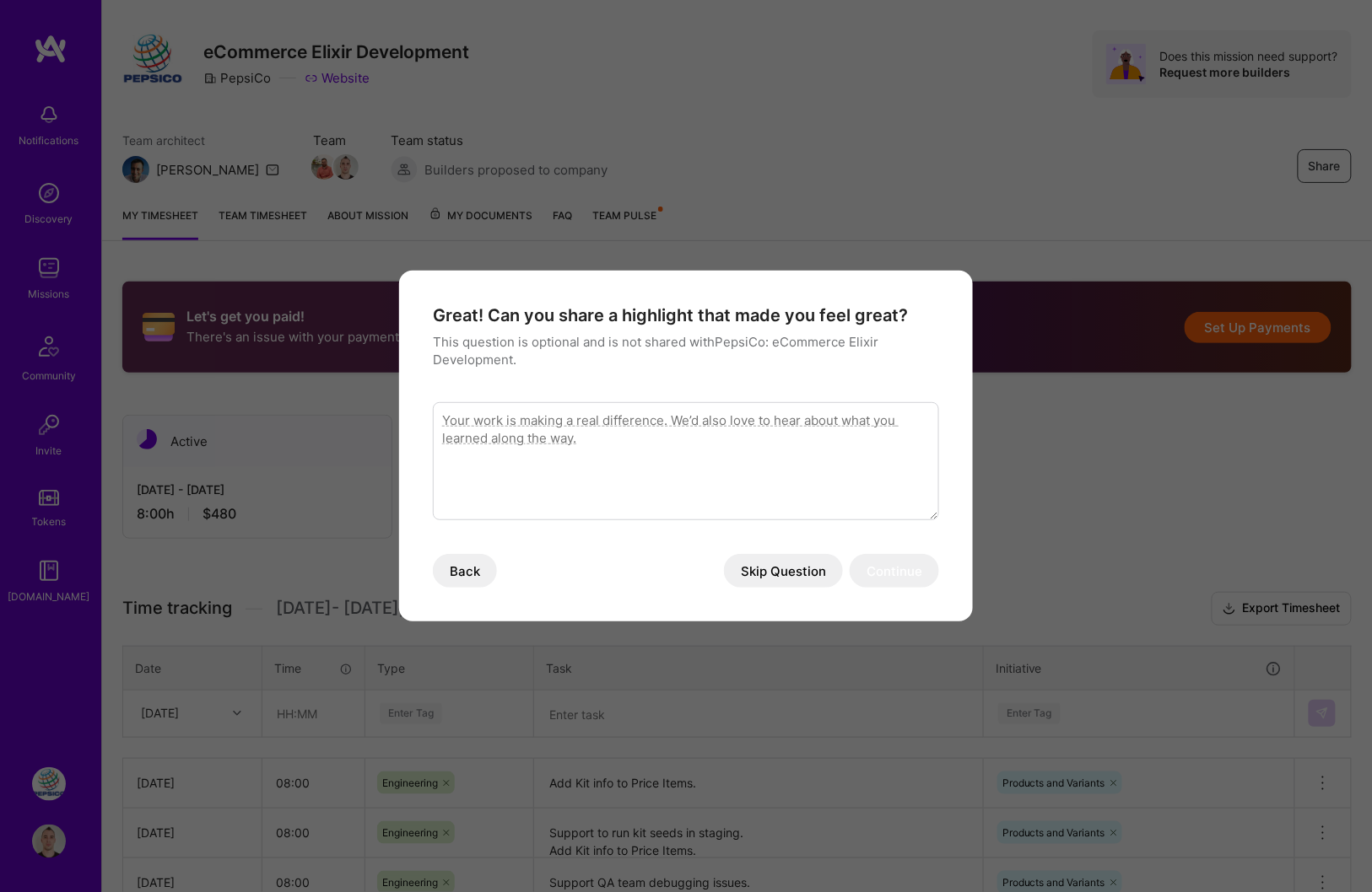
click at [768, 562] on button "Skip Question" at bounding box center [783, 571] width 119 height 34
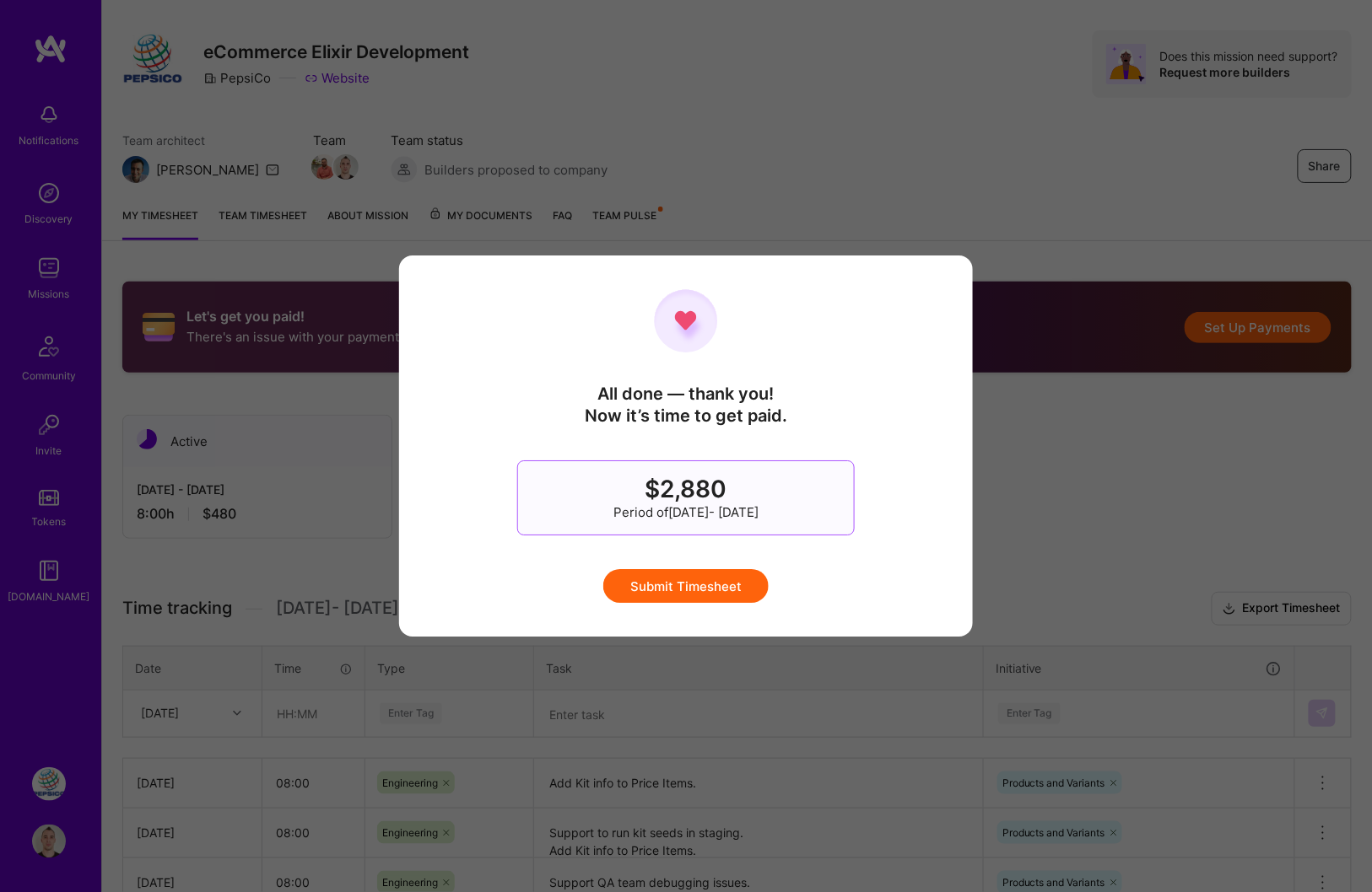
click at [740, 584] on button "Submit Timesheet" at bounding box center [686, 585] width 165 height 34
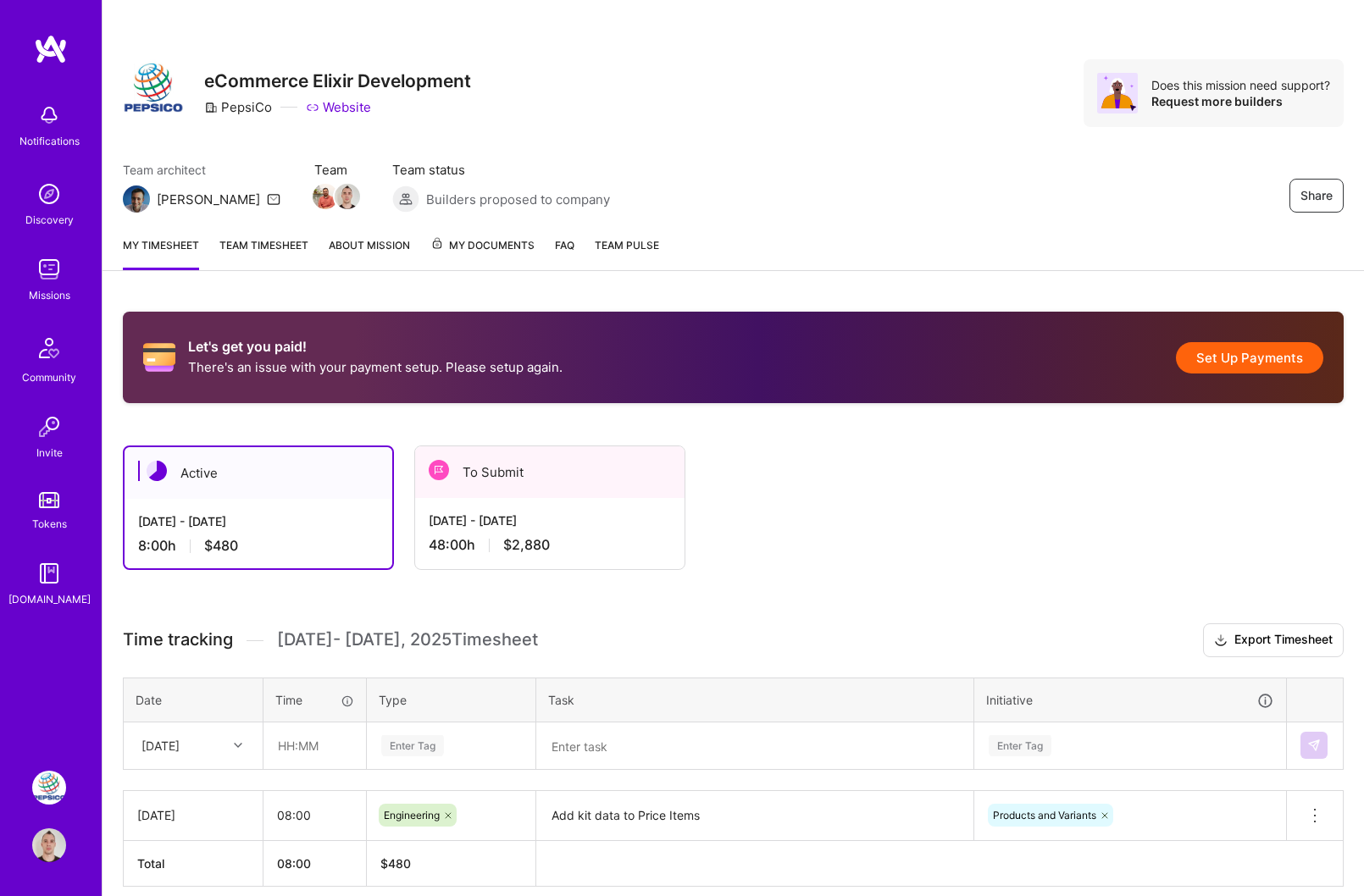
click at [303, 369] on p "There's an issue with your payment setup. Please setup again." at bounding box center [375, 367] width 374 height 17
click at [537, 496] on div "To Submit" at bounding box center [550, 472] width 270 height 51
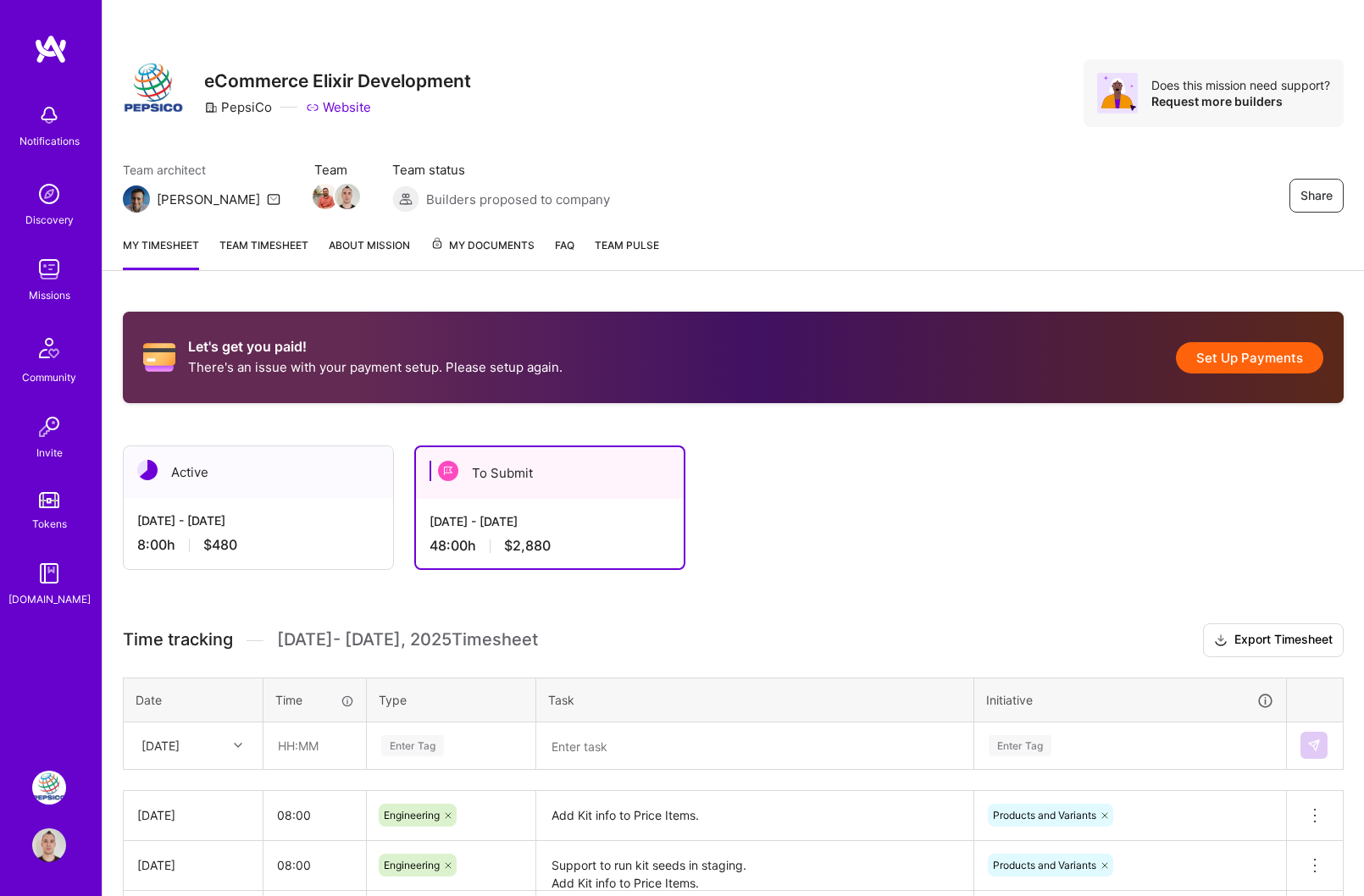
click at [223, 532] on div "[DATE] - [DATE] 8:00 h $480" at bounding box center [258, 533] width 270 height 70
